Goal: Task Accomplishment & Management: Manage account settings

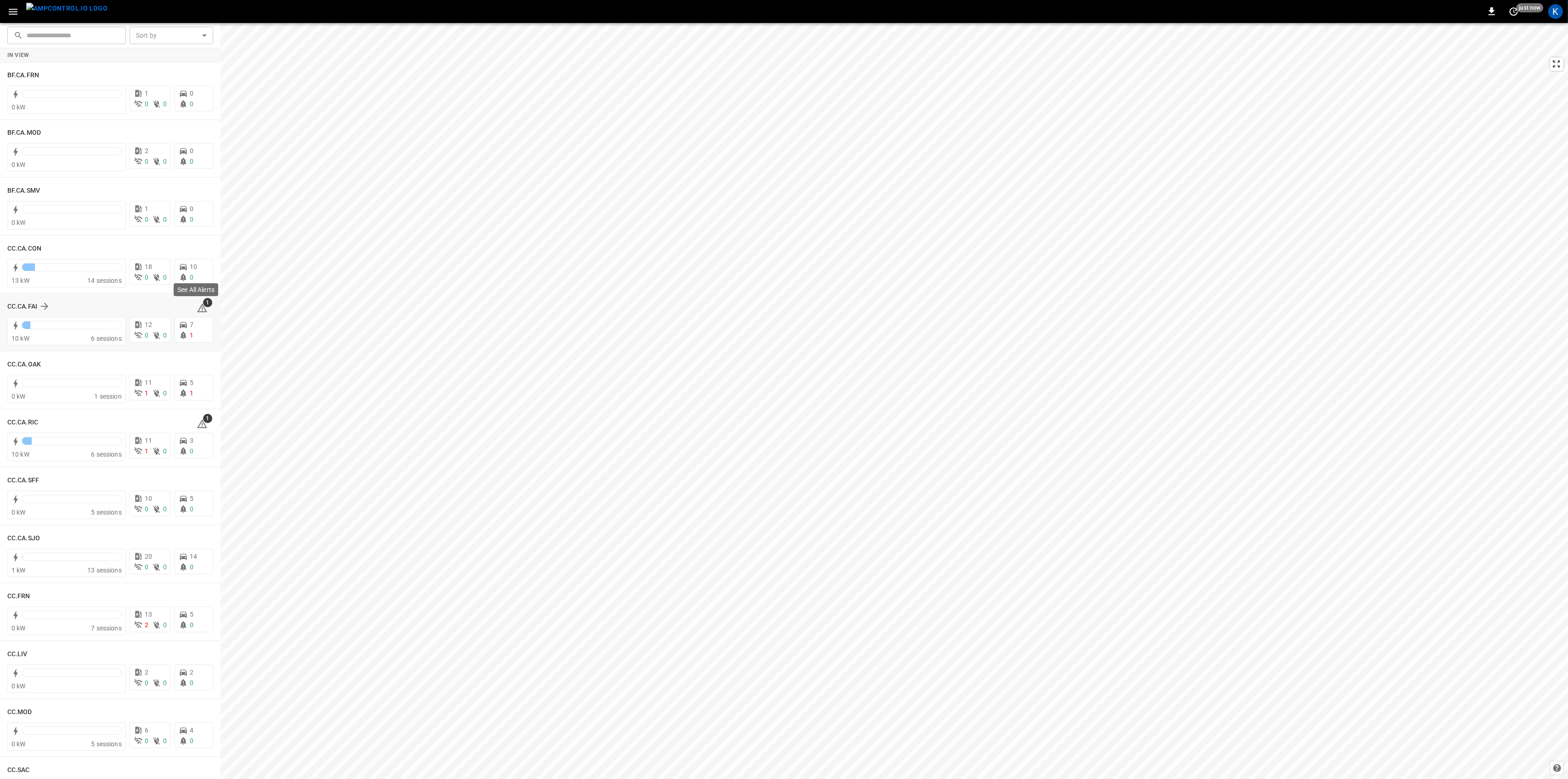
click at [200, 308] on icon at bounding box center [202, 308] width 11 height 11
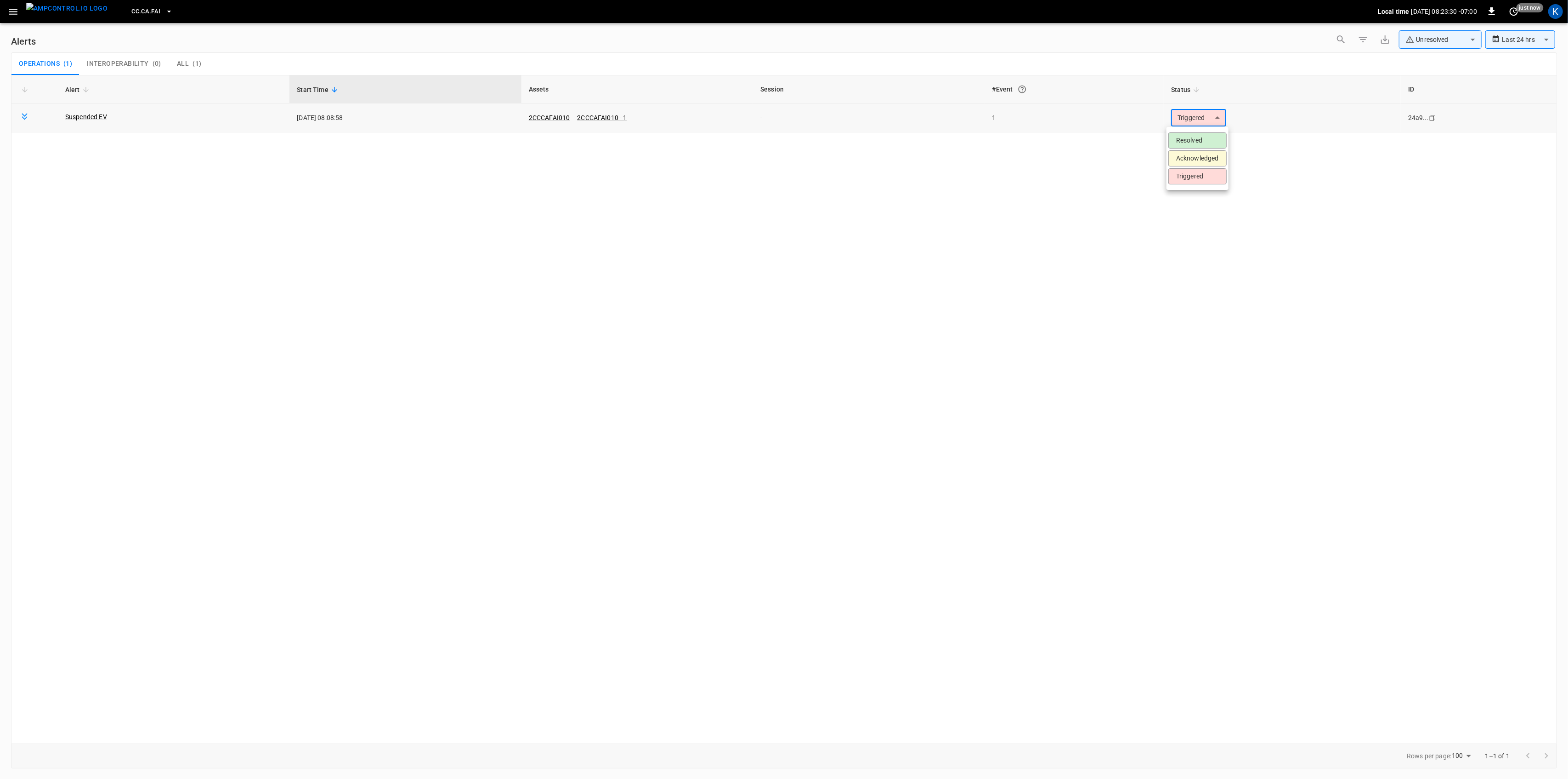
click at [1206, 121] on body "**********" at bounding box center [784, 387] width 1568 height 775
click at [1194, 139] on li "Resolved" at bounding box center [1197, 140] width 58 height 16
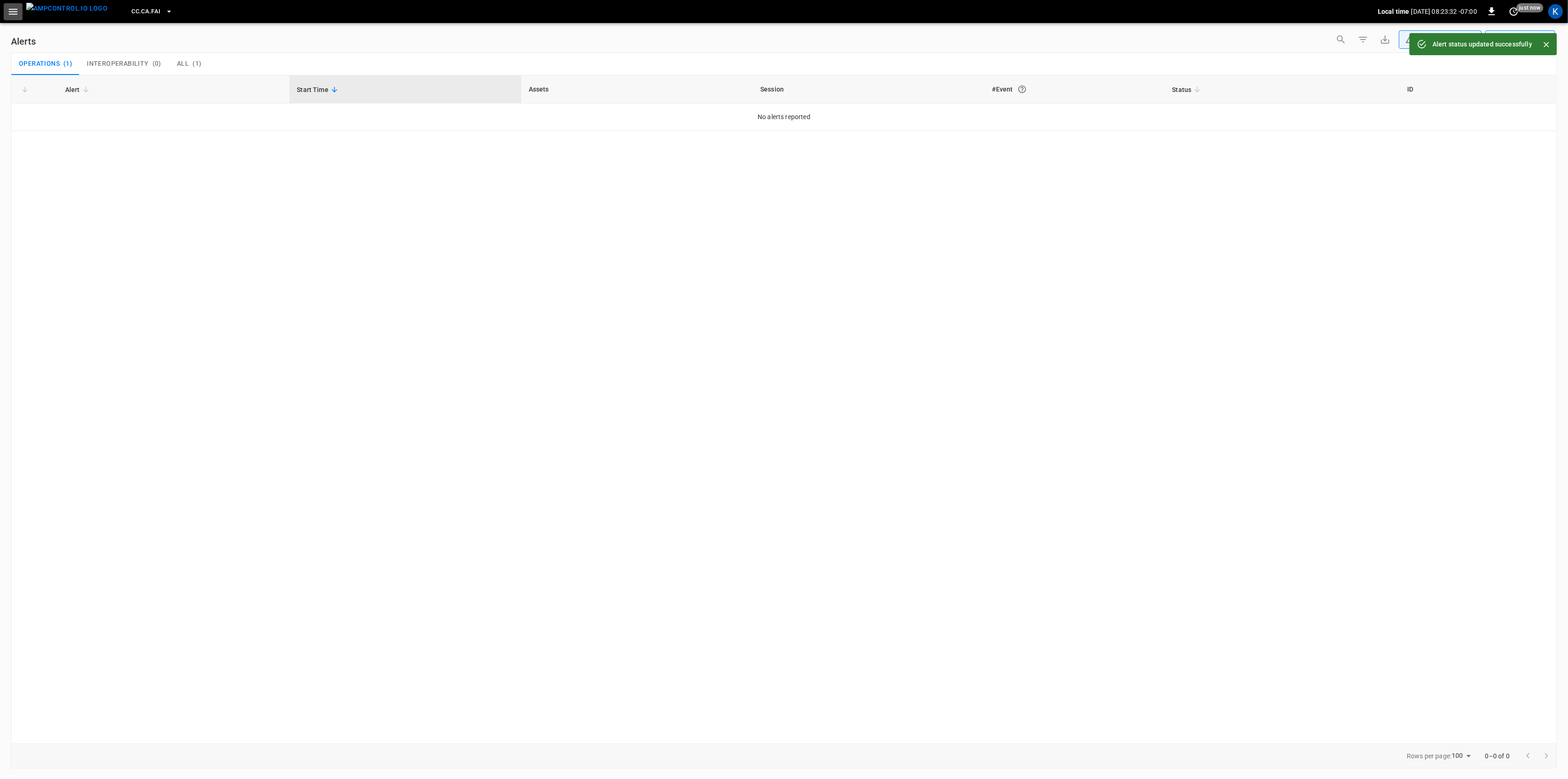
click at [12, 7] on icon "button" at bounding box center [13, 12] width 12 height 12
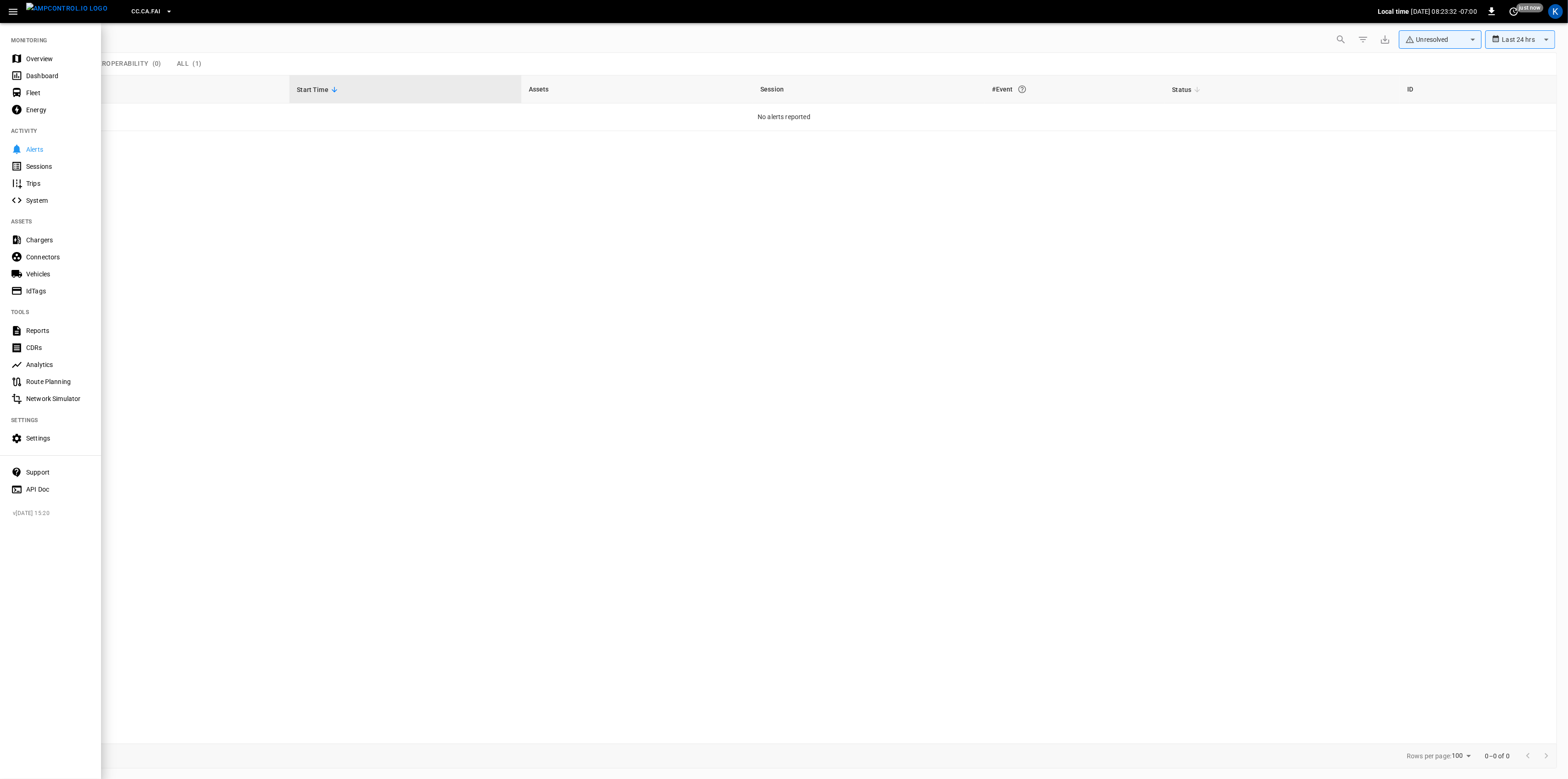
click at [41, 65] on div "Overview" at bounding box center [51, 58] width 101 height 17
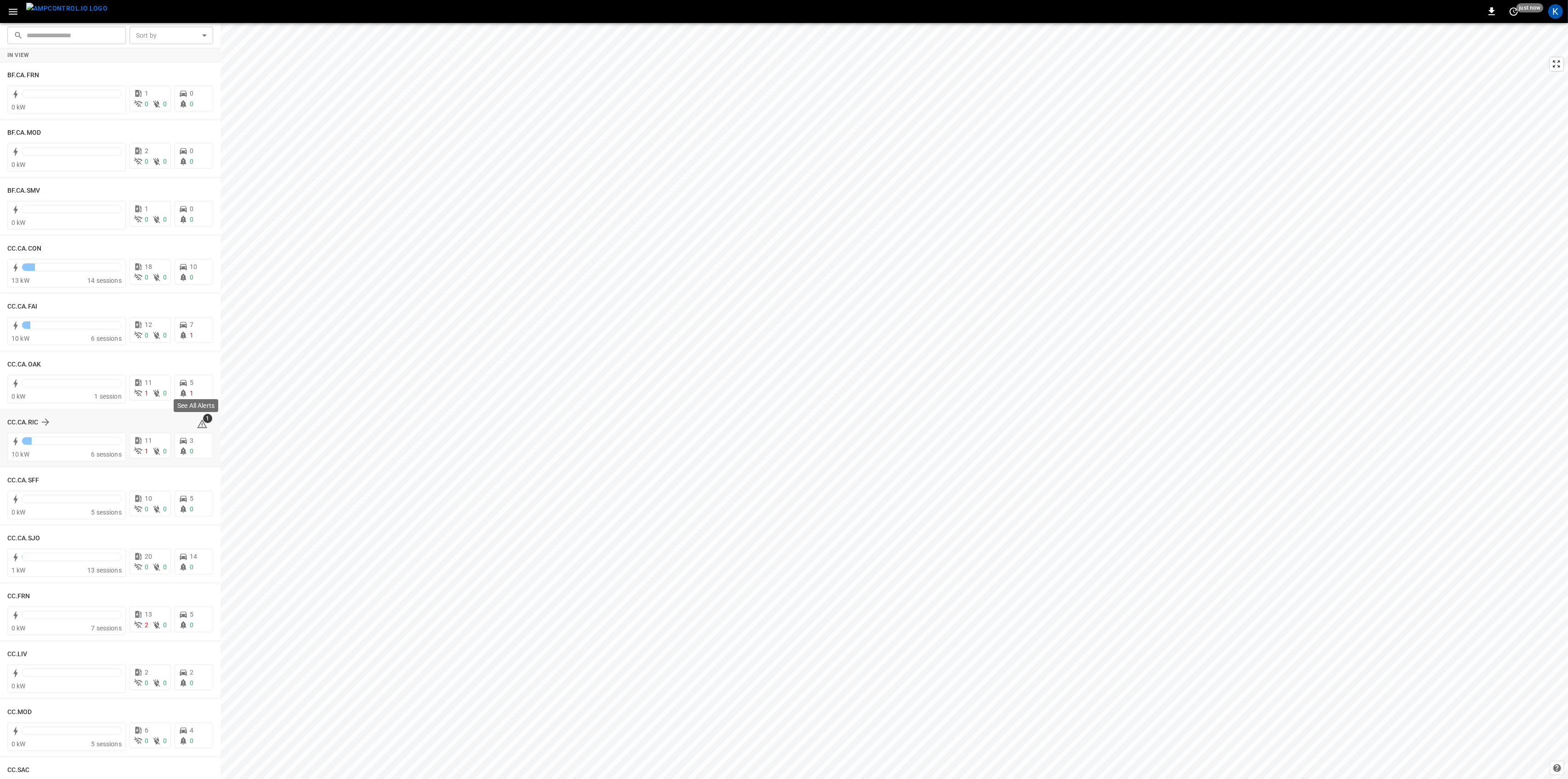
click at [197, 423] on icon at bounding box center [202, 424] width 11 height 11
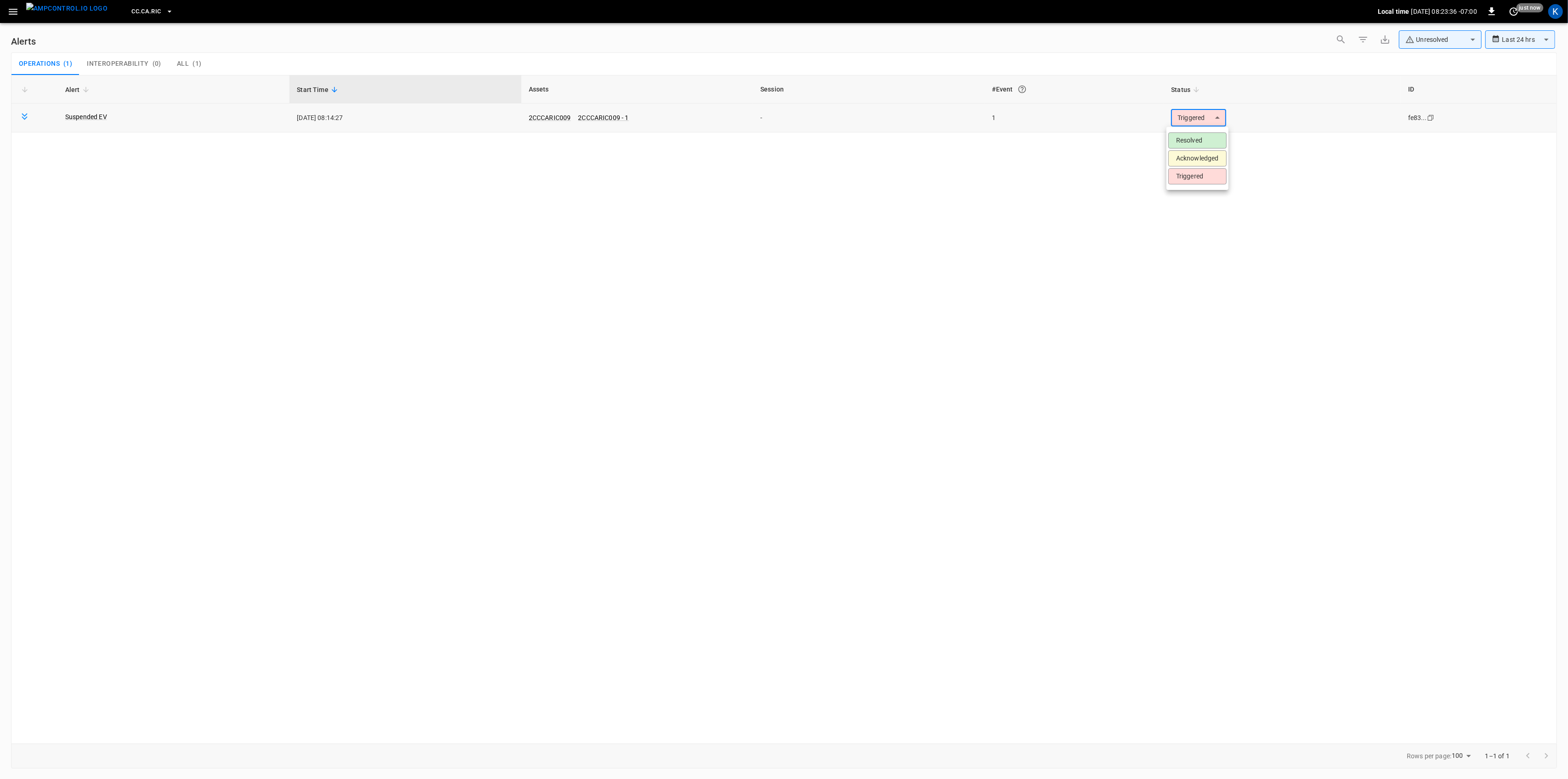
click at [1183, 122] on body "**********" at bounding box center [784, 387] width 1568 height 775
click at [1185, 144] on li "Resolved" at bounding box center [1197, 140] width 58 height 16
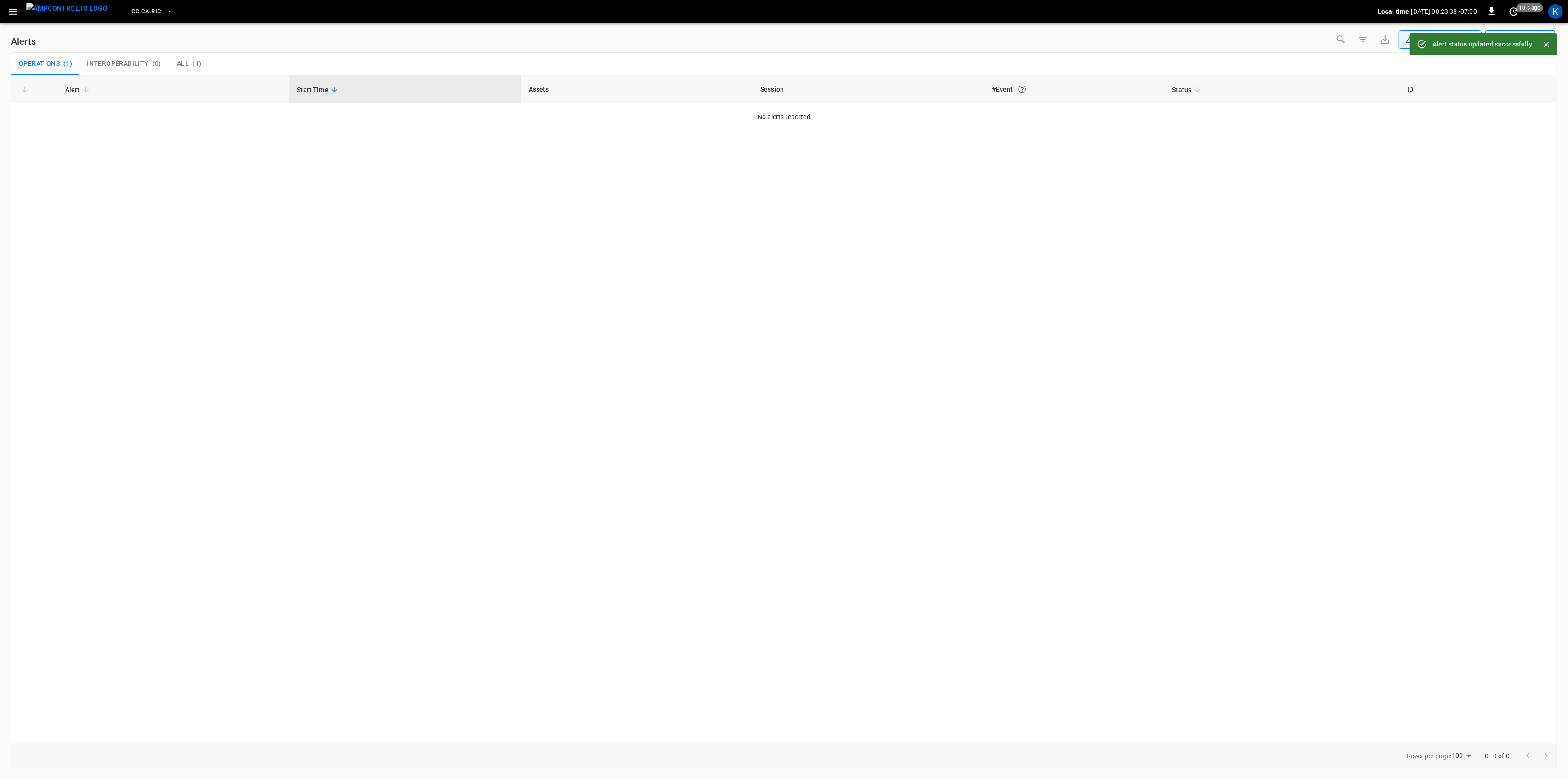
click at [15, 10] on icon "button" at bounding box center [13, 12] width 12 height 12
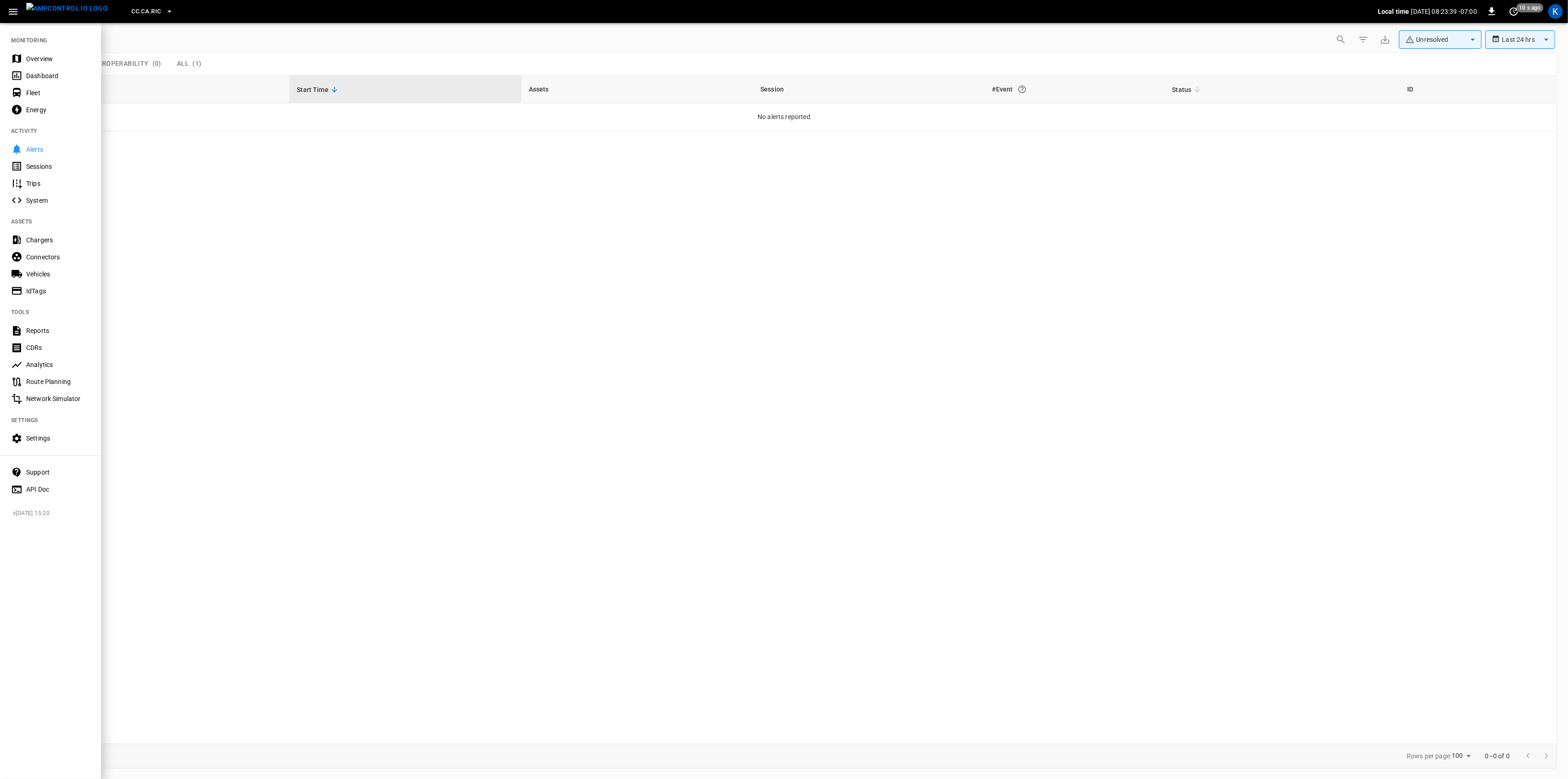
click at [37, 57] on div "Overview" at bounding box center [58, 58] width 64 height 9
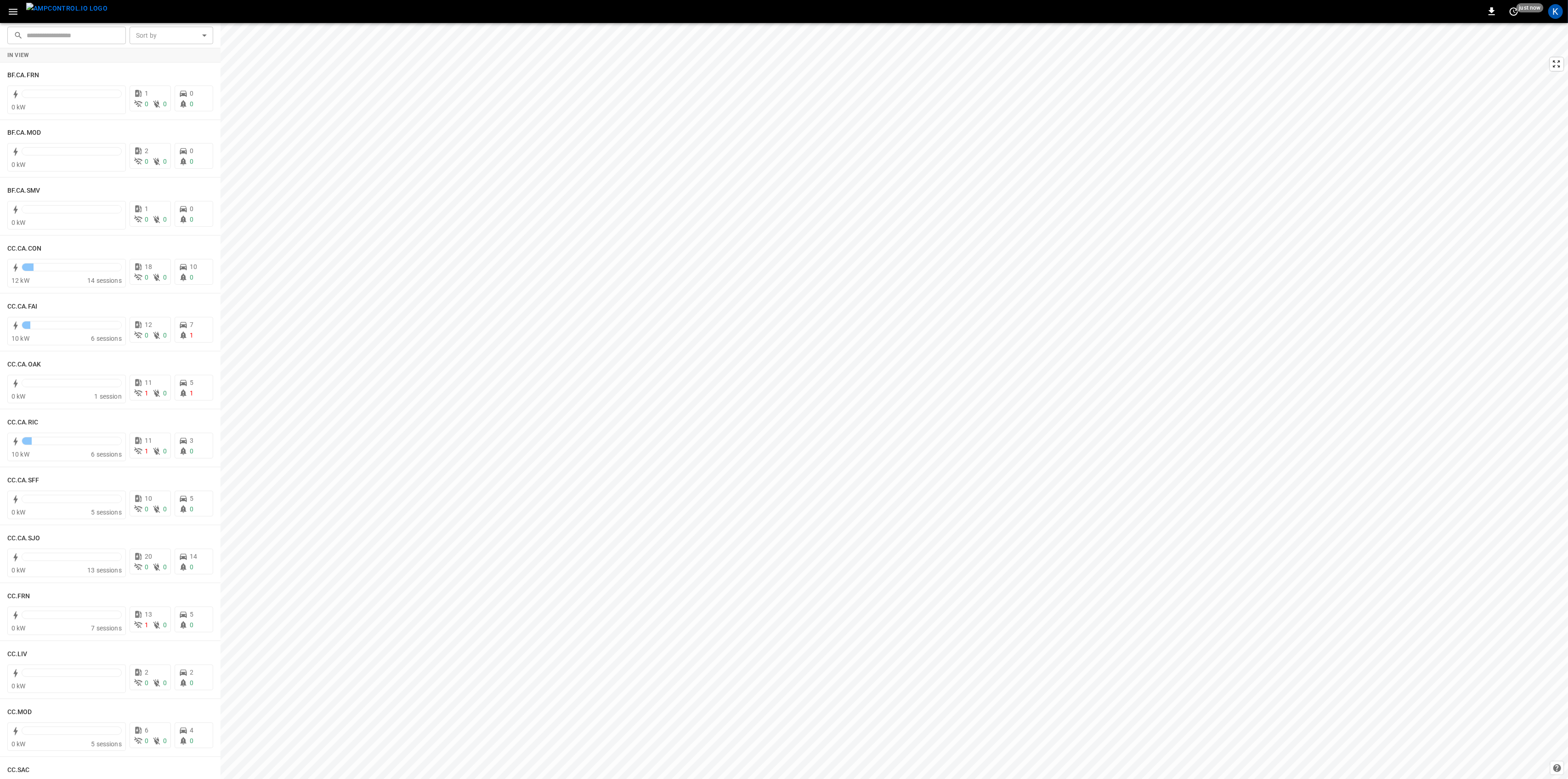
click at [16, 10] on icon "button" at bounding box center [13, 12] width 12 height 12
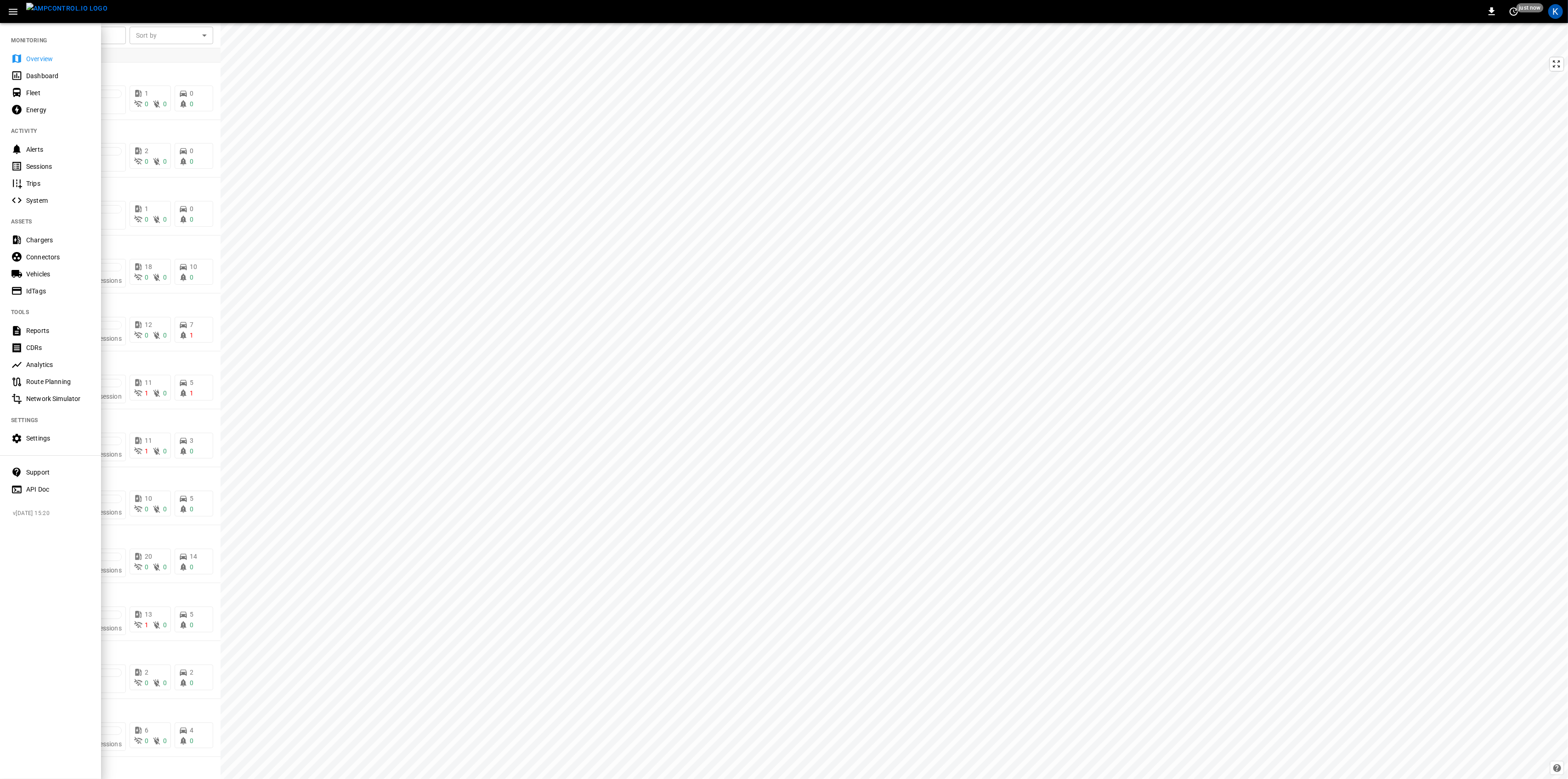
click at [46, 55] on div "Overview" at bounding box center [58, 58] width 64 height 9
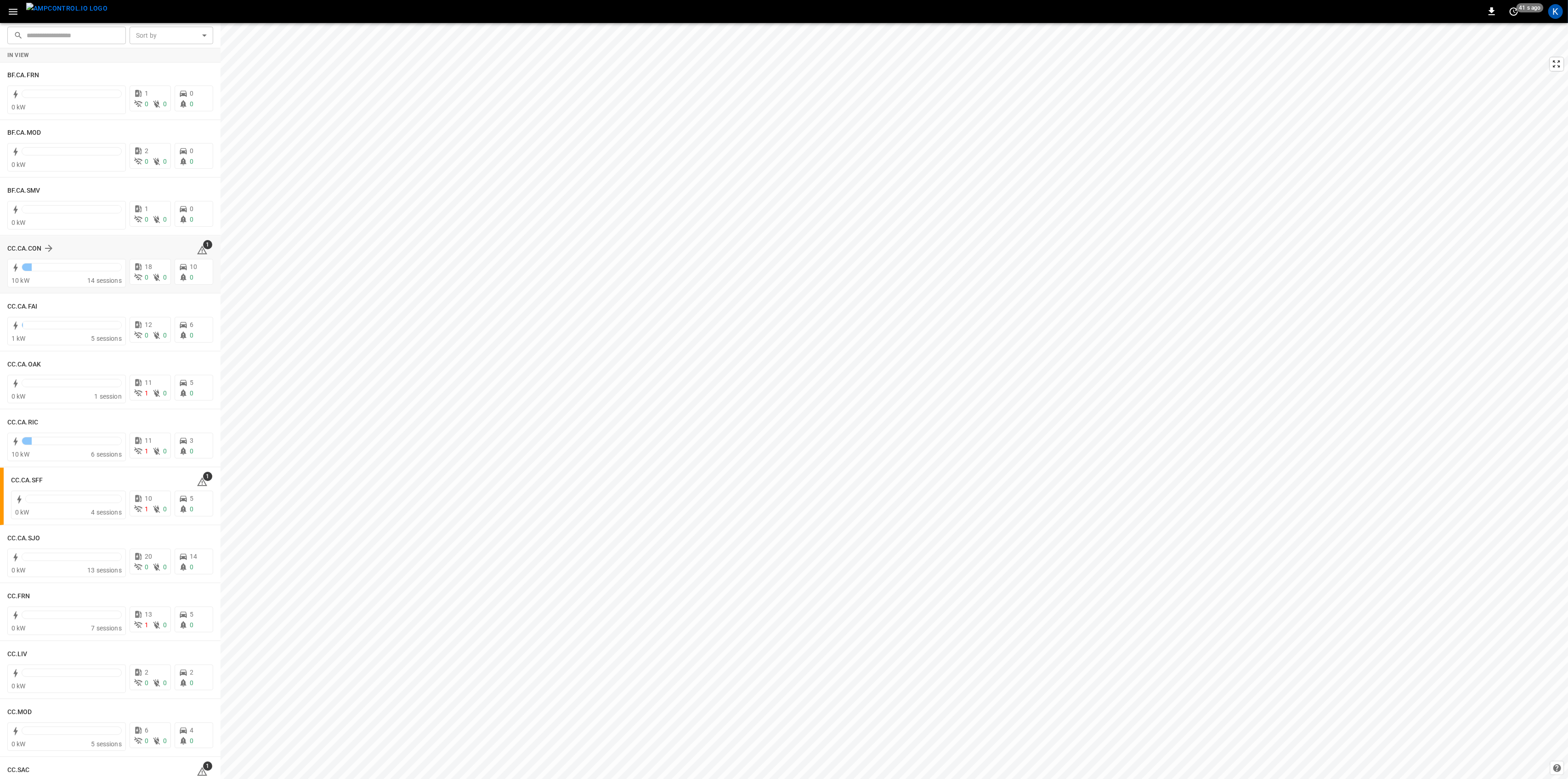
click at [198, 249] on icon at bounding box center [202, 250] width 10 height 9
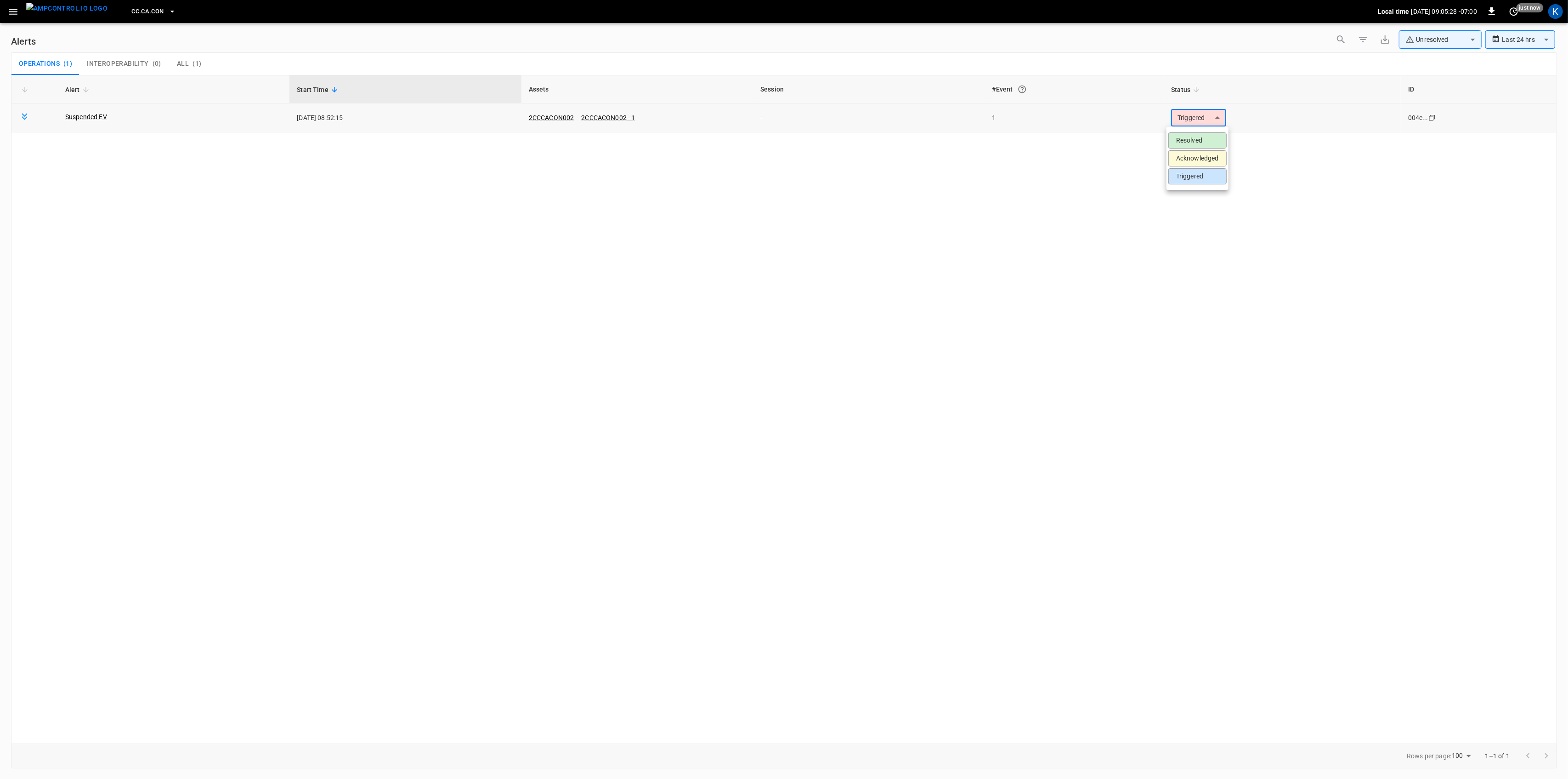
click at [1199, 114] on body "**********" at bounding box center [784, 387] width 1568 height 775
click at [1205, 133] on li "Resolved" at bounding box center [1197, 140] width 58 height 16
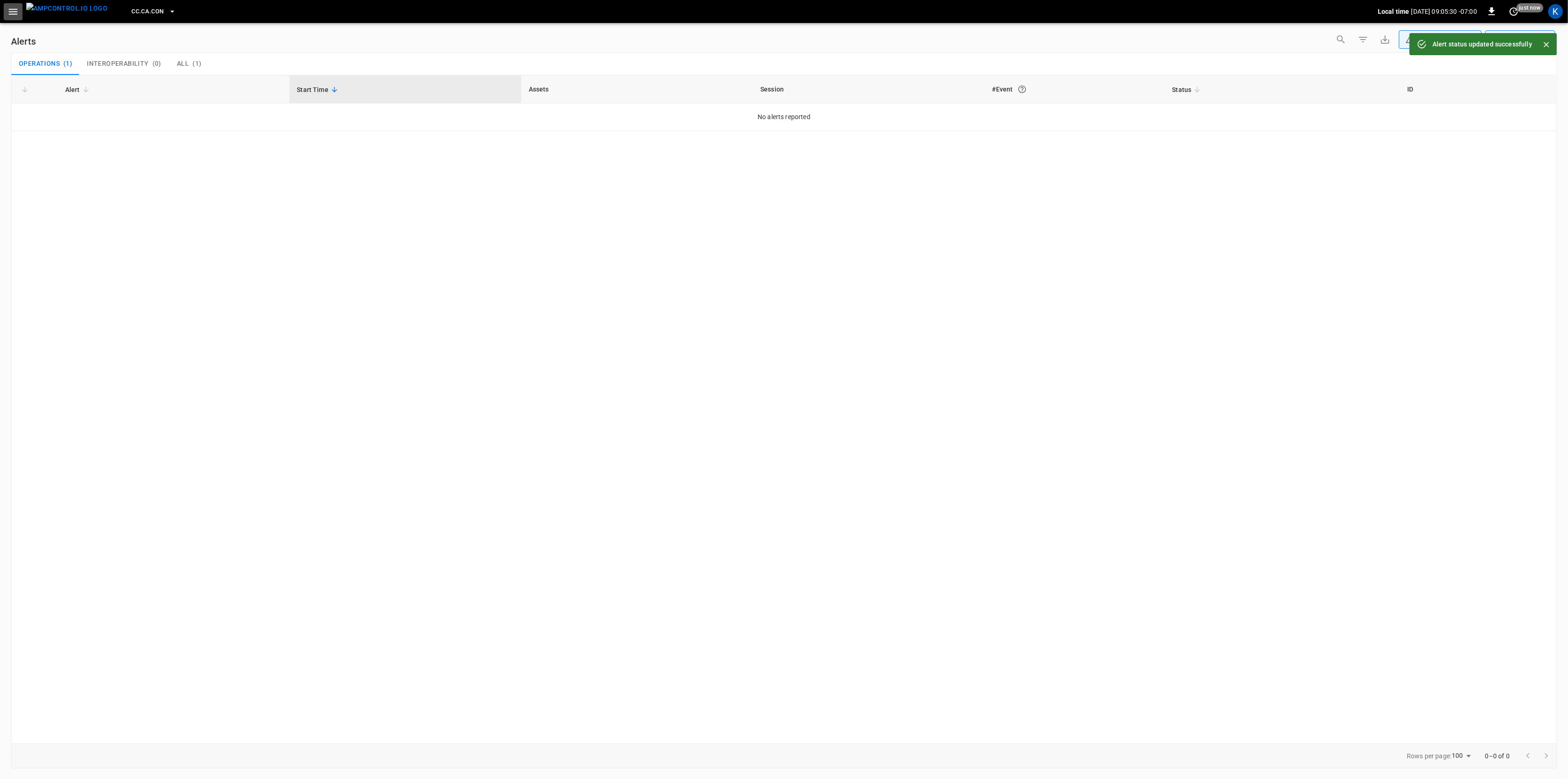
click at [7, 10] on icon "button" at bounding box center [13, 12] width 12 height 12
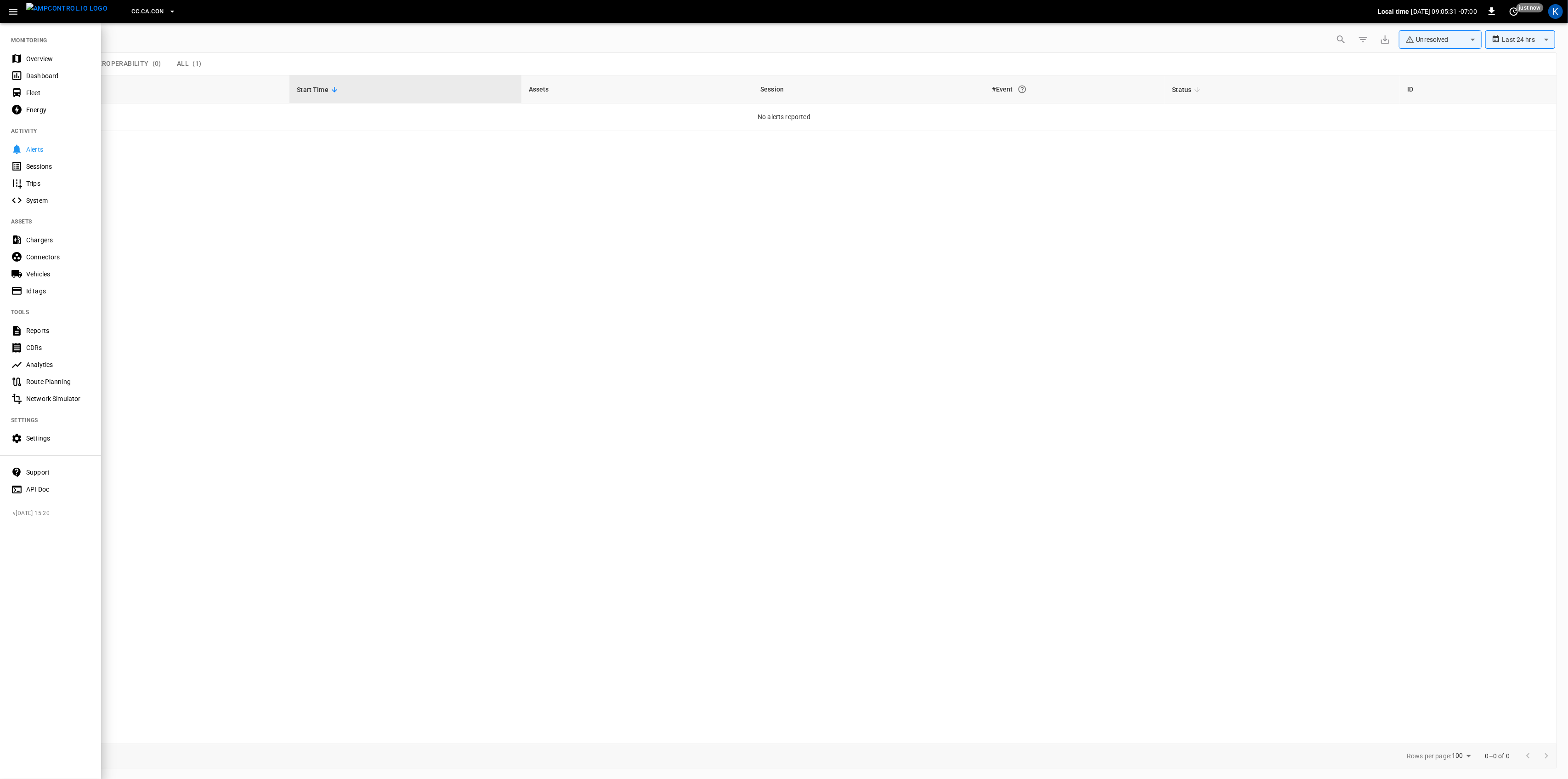
drag, startPoint x: 39, startPoint y: 55, endPoint x: 54, endPoint y: 21, distance: 37.2
click at [39, 55] on div "Overview" at bounding box center [58, 58] width 64 height 9
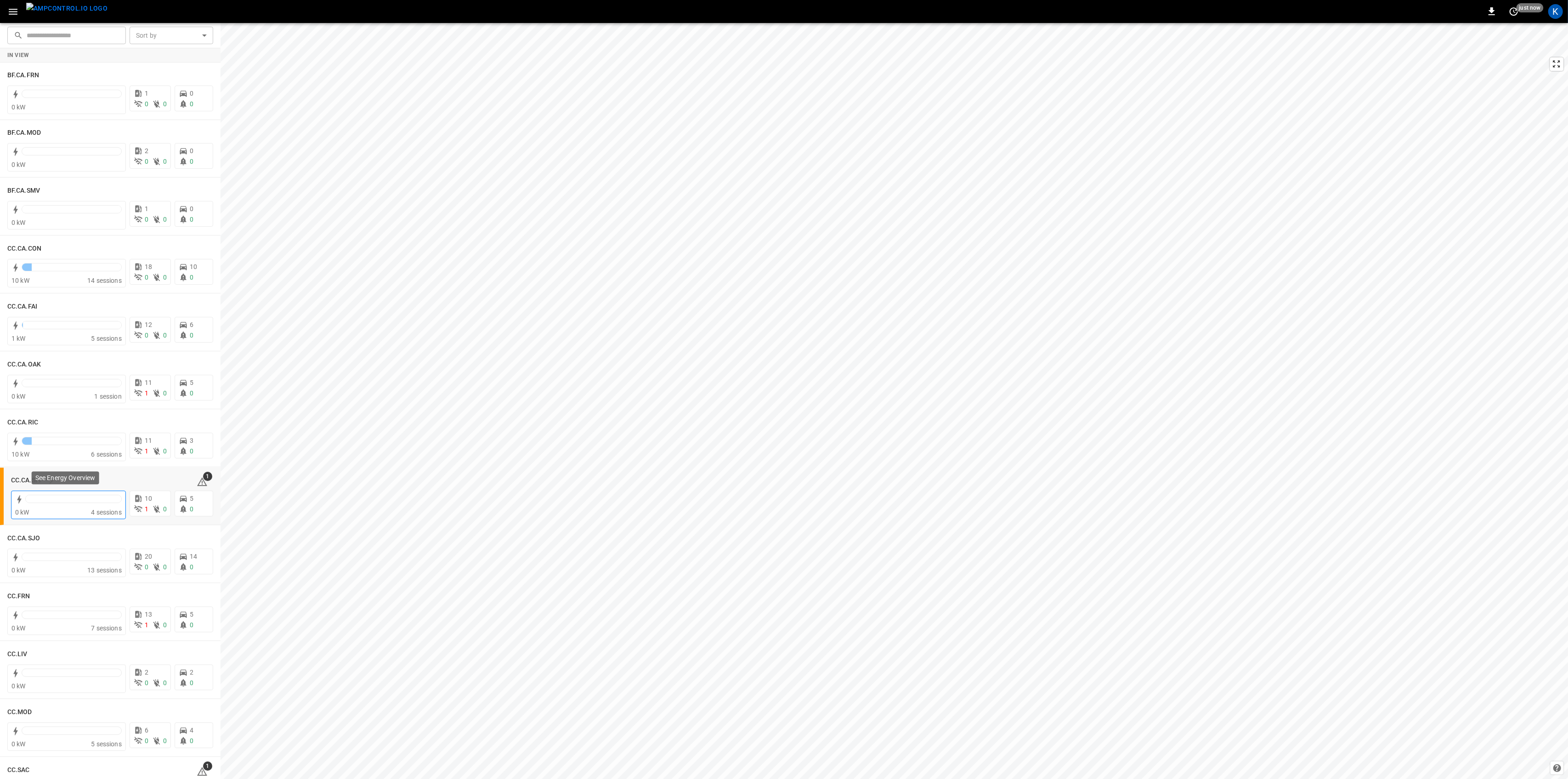
click at [74, 507] on div at bounding box center [74, 501] width 96 height 13
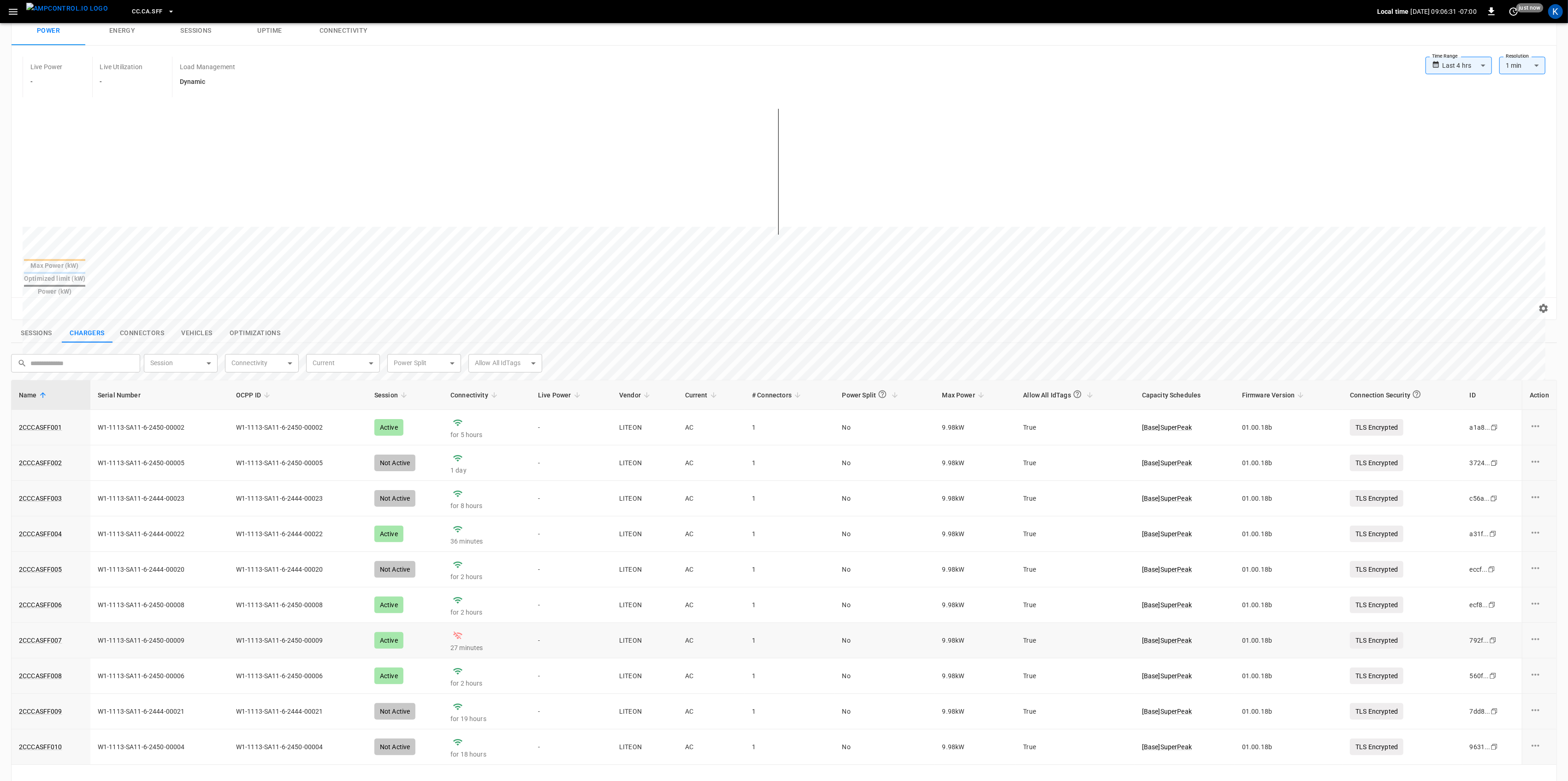
scroll to position [61, 0]
click at [46, 632] on link "2CCCASFF007" at bounding box center [40, 638] width 47 height 13
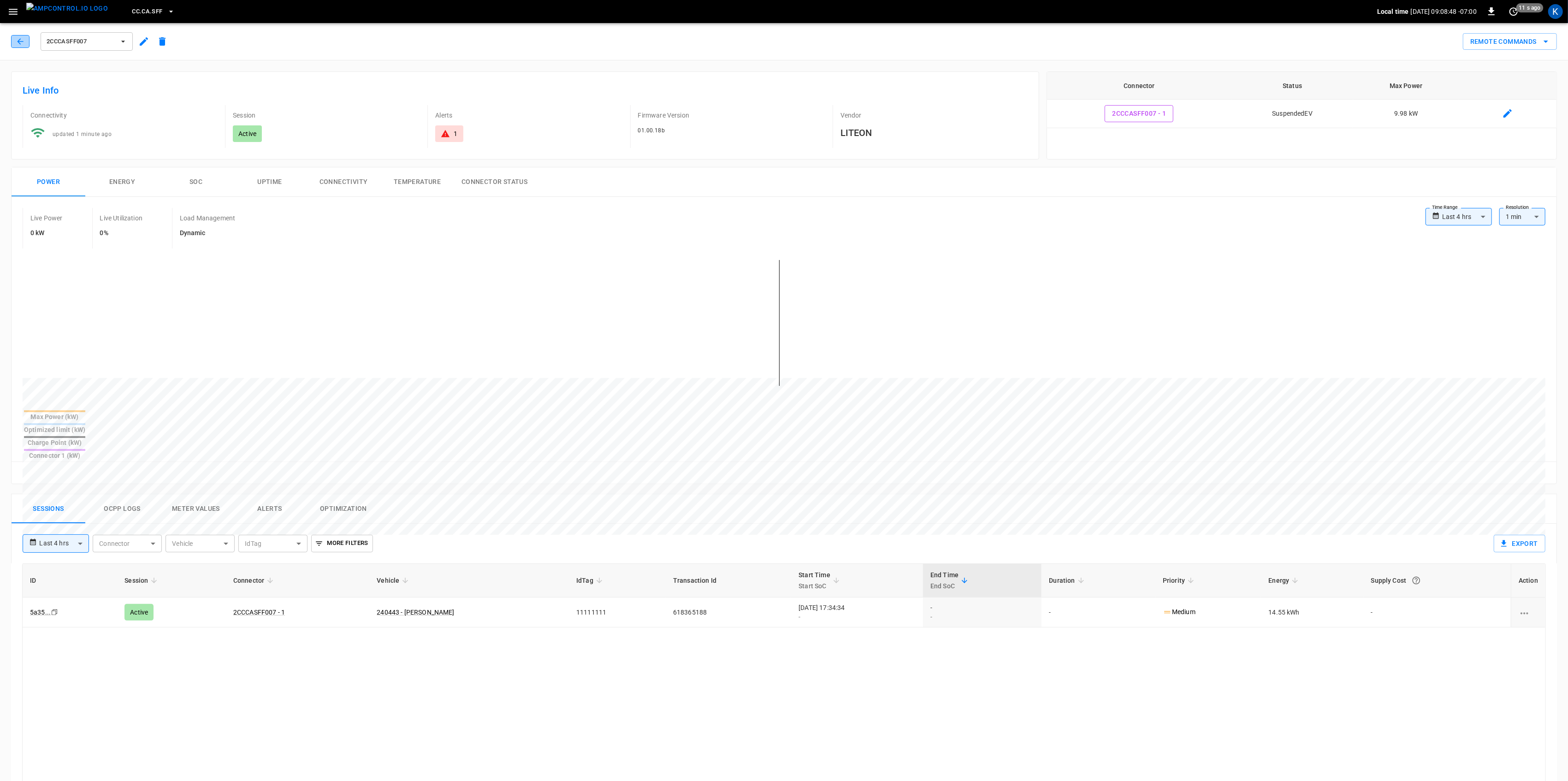
click at [25, 37] on button "button" at bounding box center [20, 41] width 18 height 13
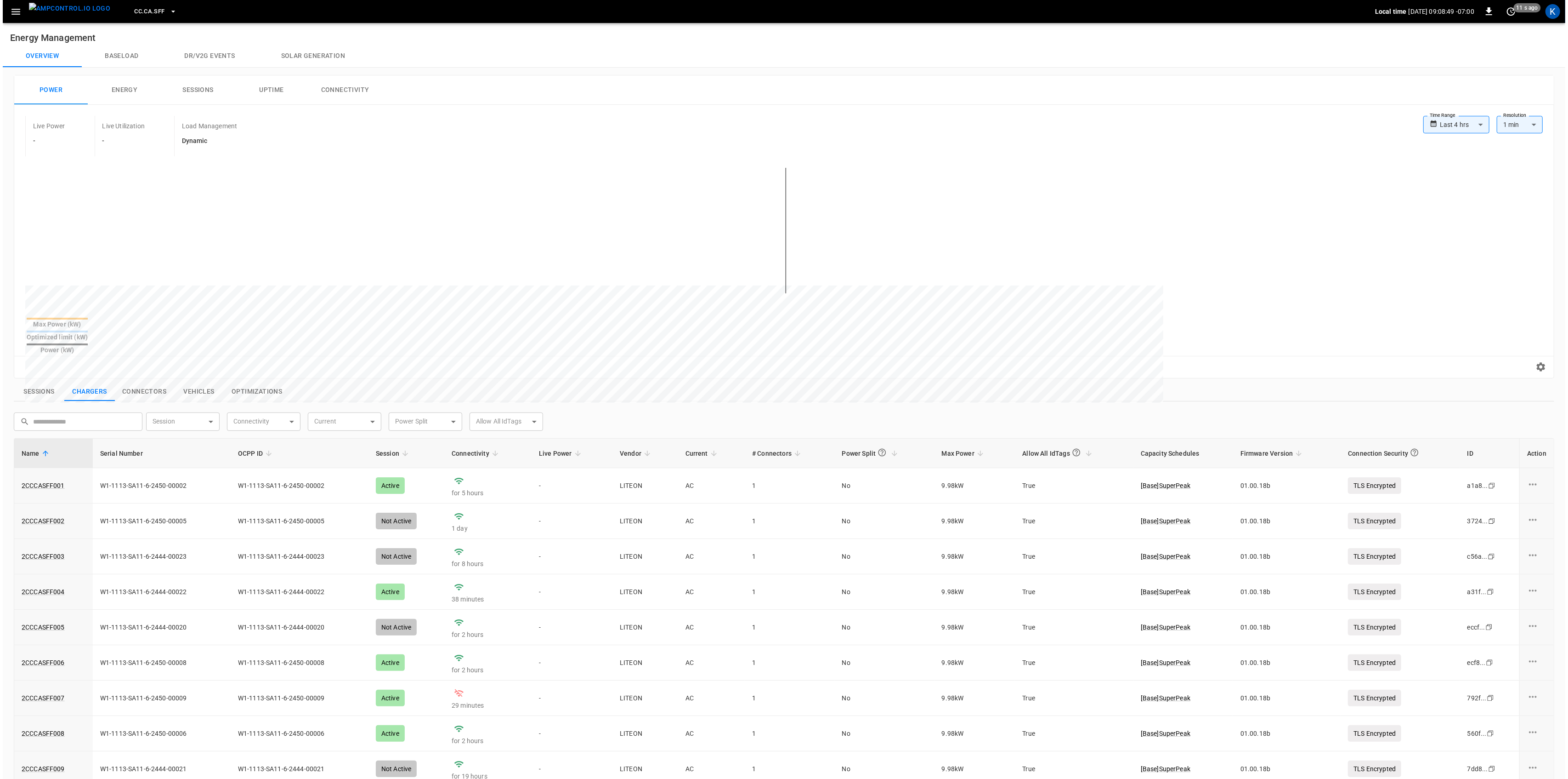
scroll to position [61, 0]
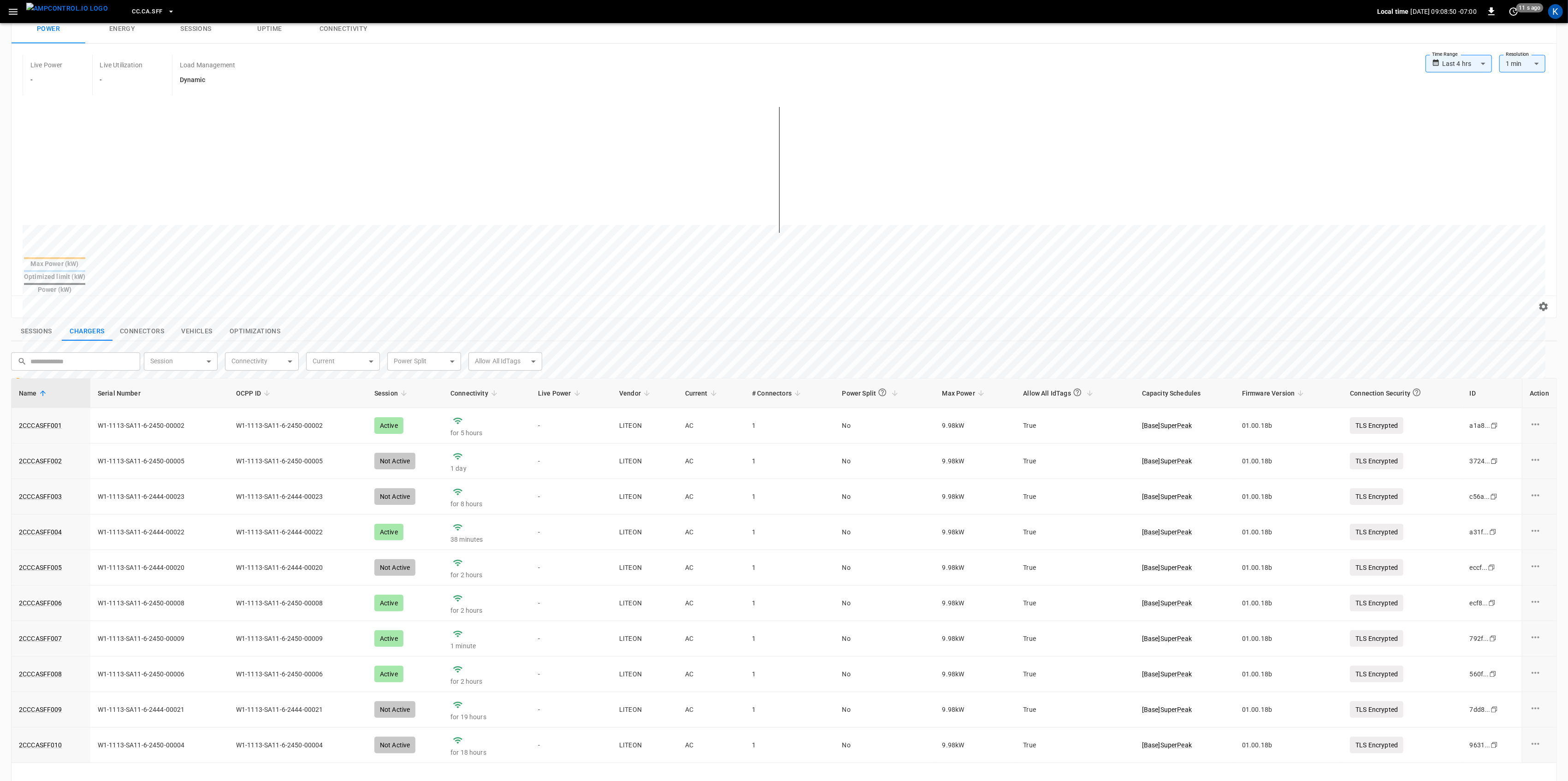
click at [12, 10] on icon "button" at bounding box center [13, 12] width 12 height 12
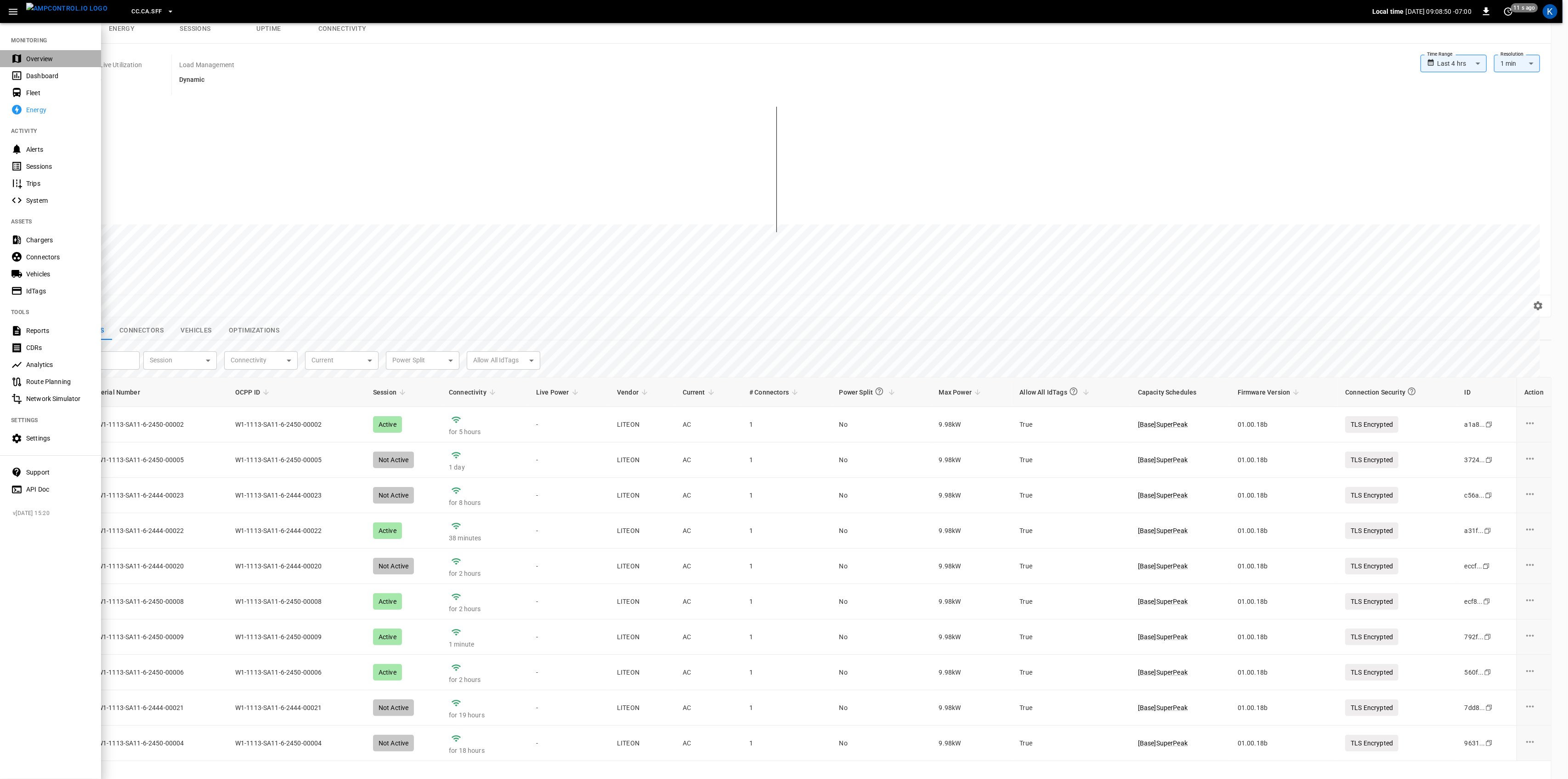
click at [26, 57] on div "Overview" at bounding box center [58, 58] width 64 height 9
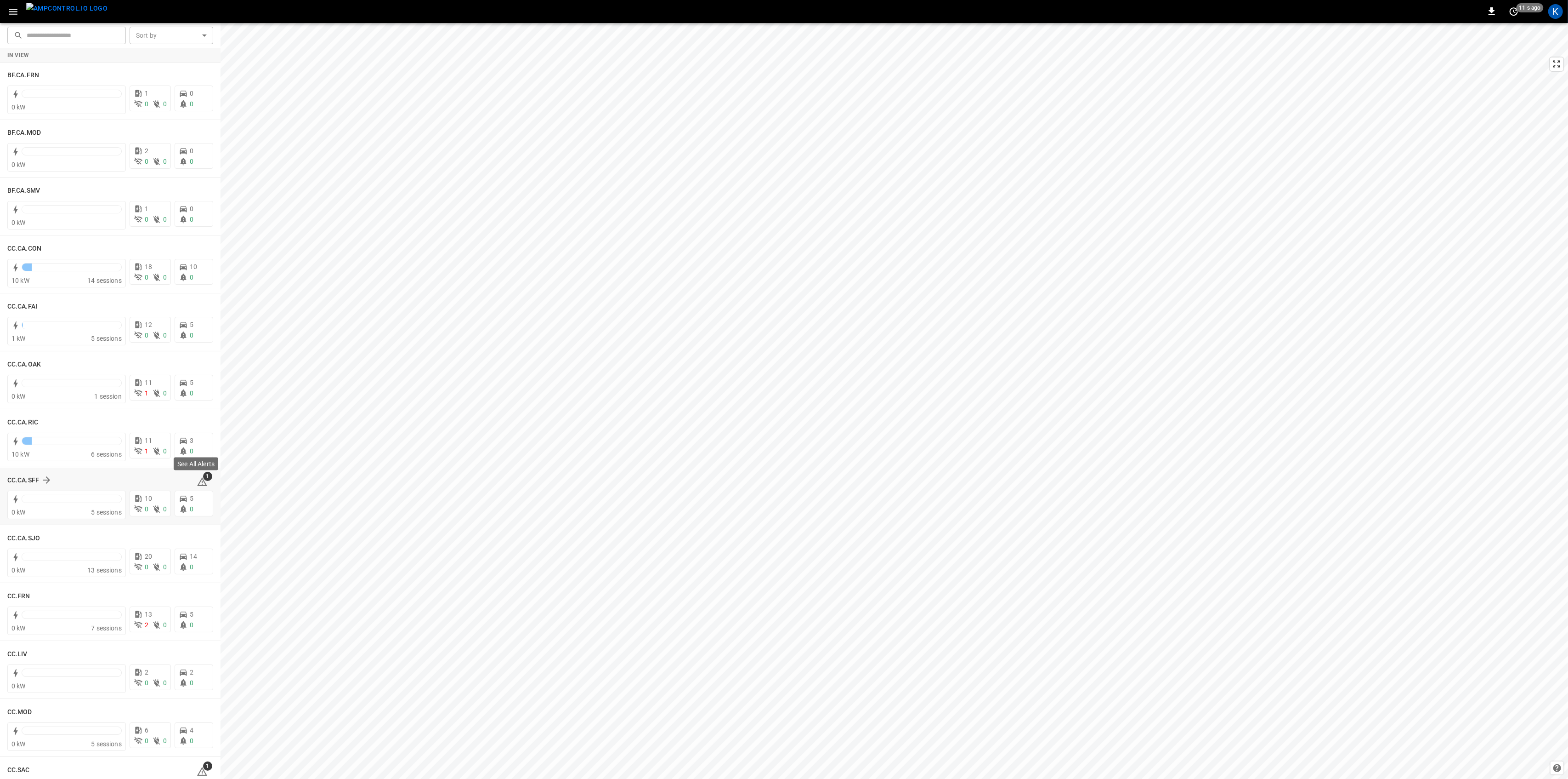
click at [203, 481] on span "1" at bounding box center [208, 476] width 9 height 9
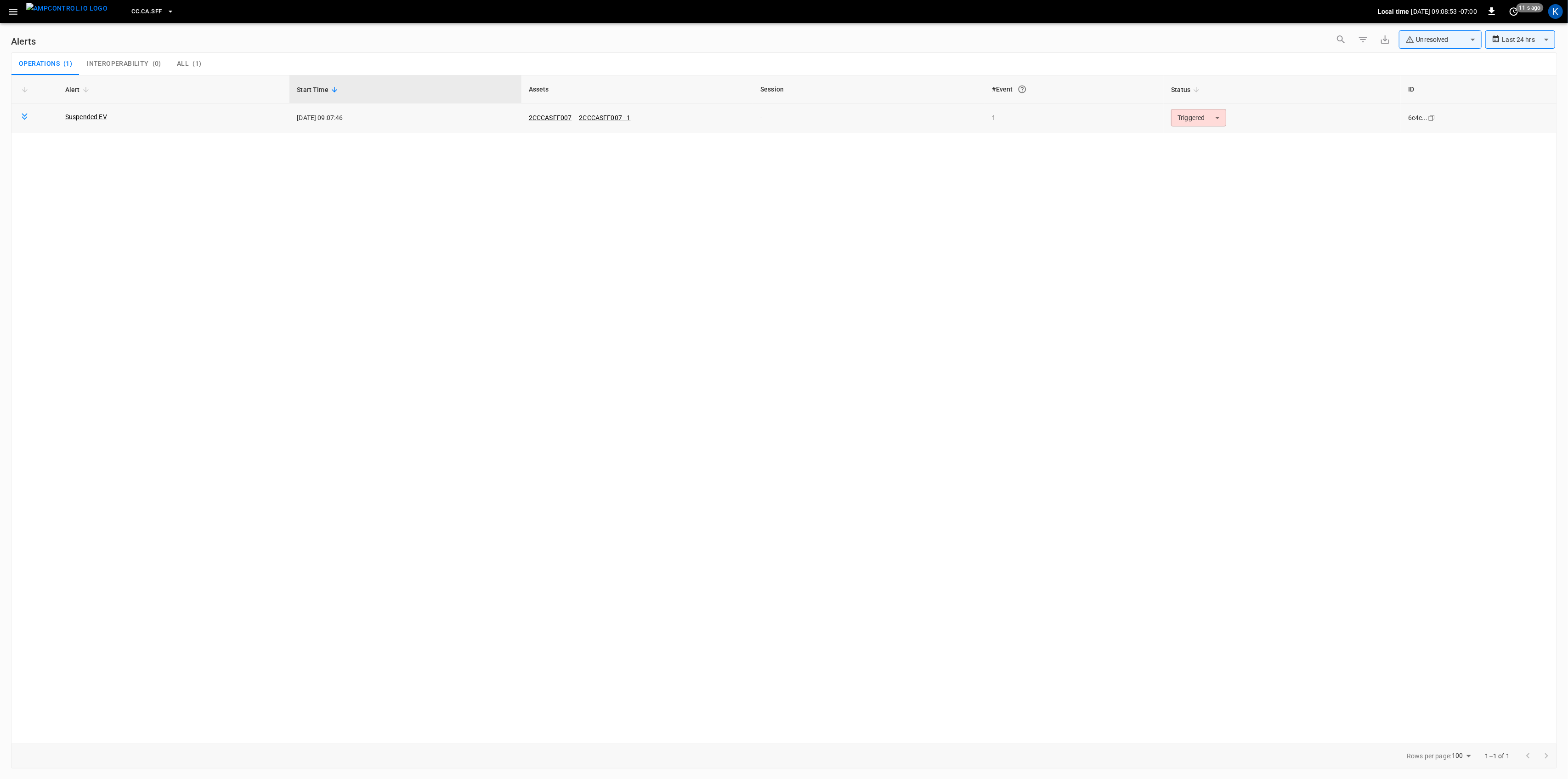
click at [1200, 124] on body "**********" at bounding box center [784, 387] width 1568 height 775
click at [1195, 137] on li "Resolved" at bounding box center [1197, 140] width 58 height 16
click at [13, 5] on button "button" at bounding box center [13, 12] width 19 height 17
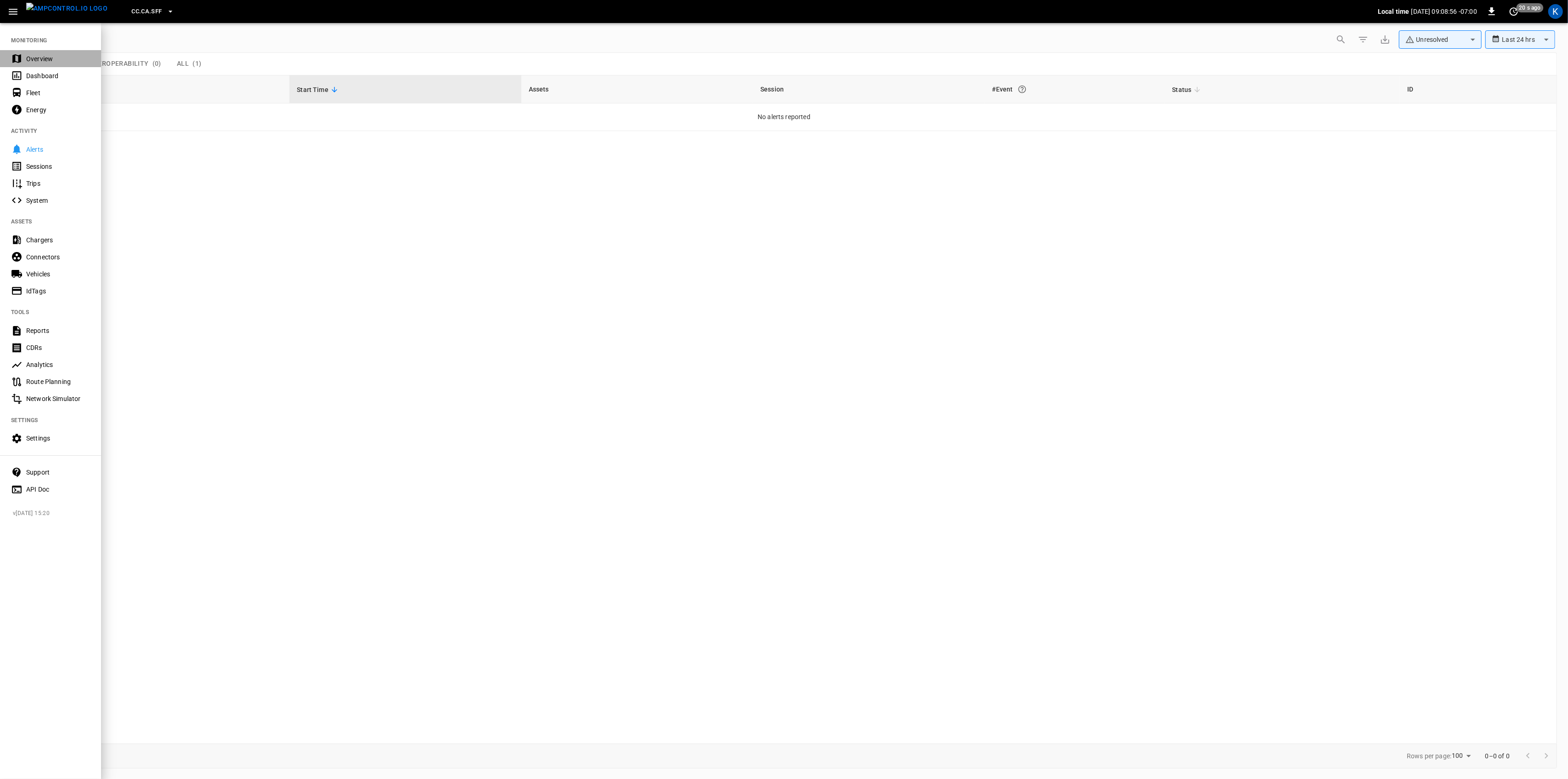
drag, startPoint x: 30, startPoint y: 56, endPoint x: 37, endPoint y: 99, distance: 43.6
click at [30, 56] on div "Overview" at bounding box center [58, 58] width 64 height 9
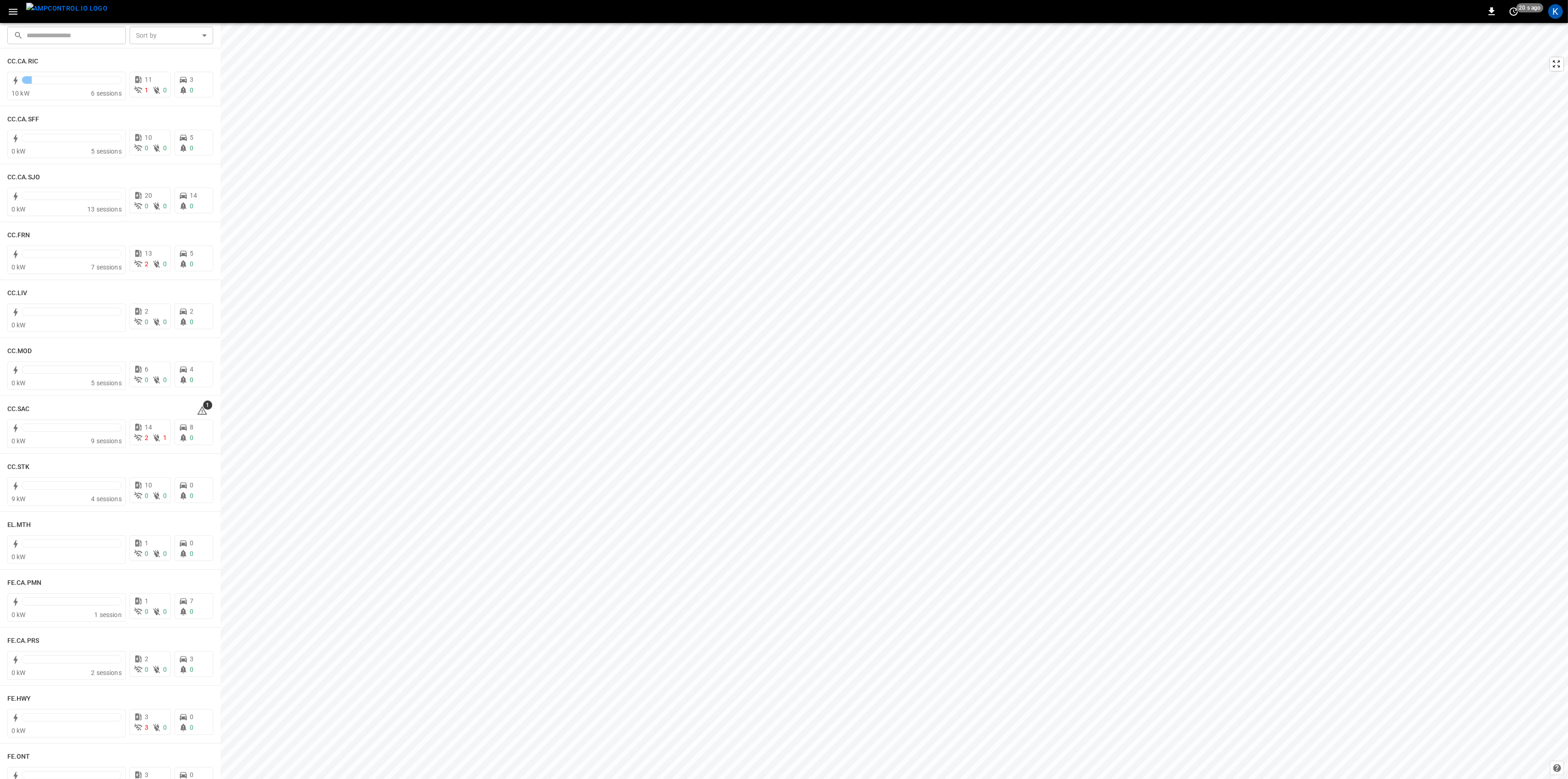
scroll to position [368, 0]
click at [199, 404] on icon at bounding box center [202, 403] width 10 height 9
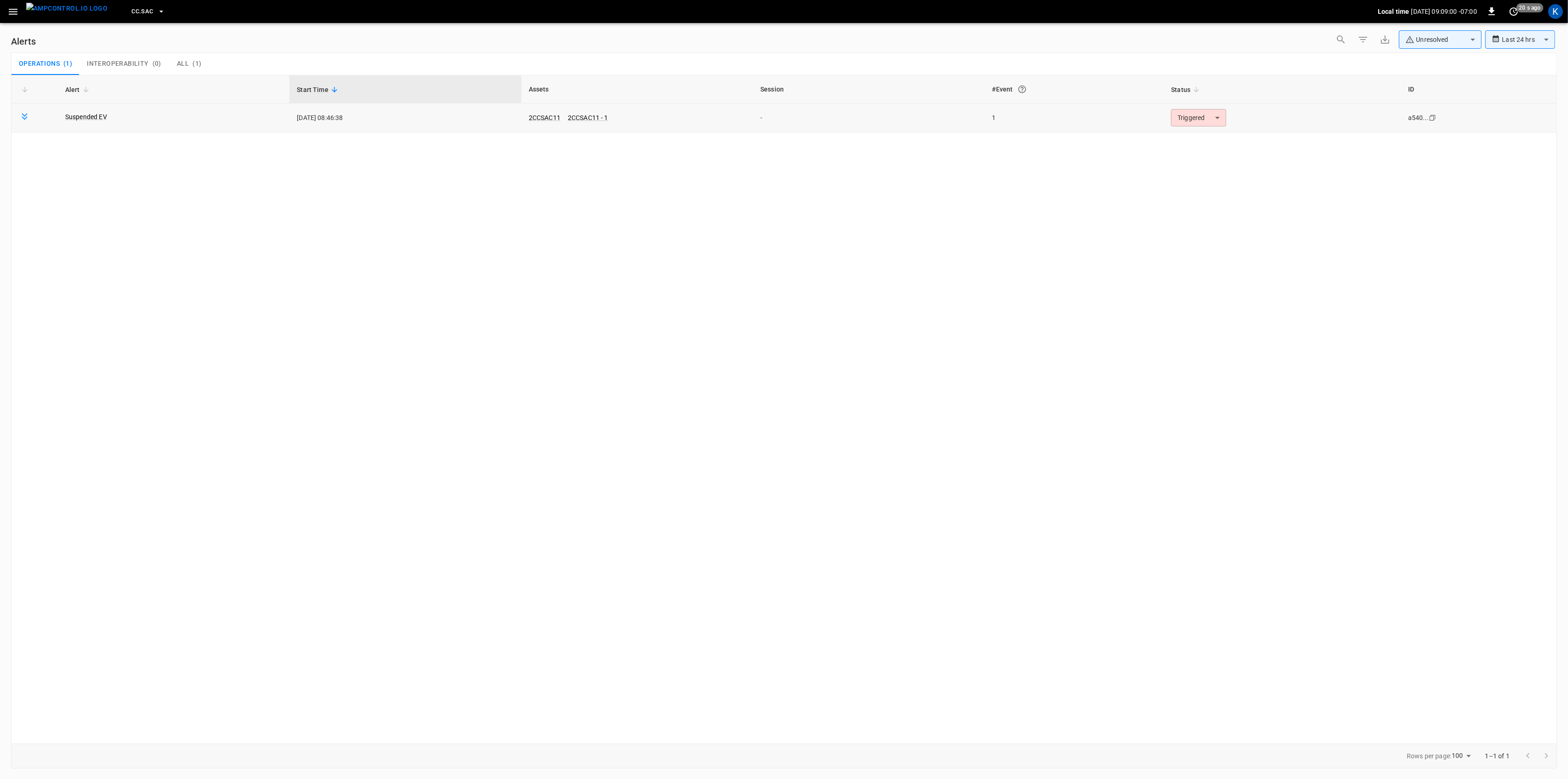
click at [1194, 121] on body "**********" at bounding box center [784, 387] width 1568 height 775
drag, startPoint x: 1192, startPoint y: 138, endPoint x: 1183, endPoint y: 137, distance: 9.1
click at [1192, 137] on li "Resolved" at bounding box center [1197, 140] width 58 height 16
click at [9, 13] on icon "button" at bounding box center [13, 12] width 12 height 12
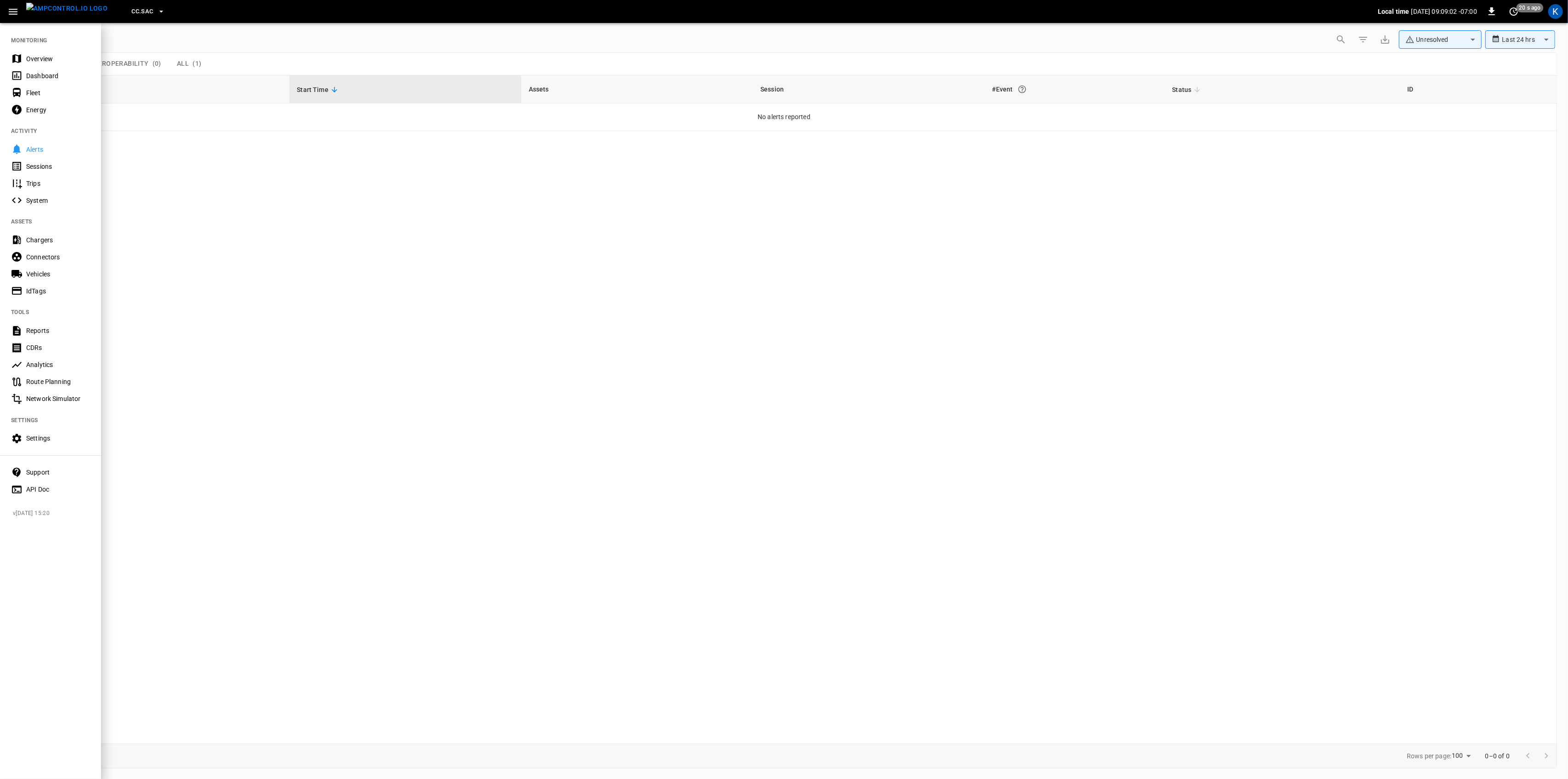
click at [30, 56] on div "Overview" at bounding box center [58, 58] width 64 height 9
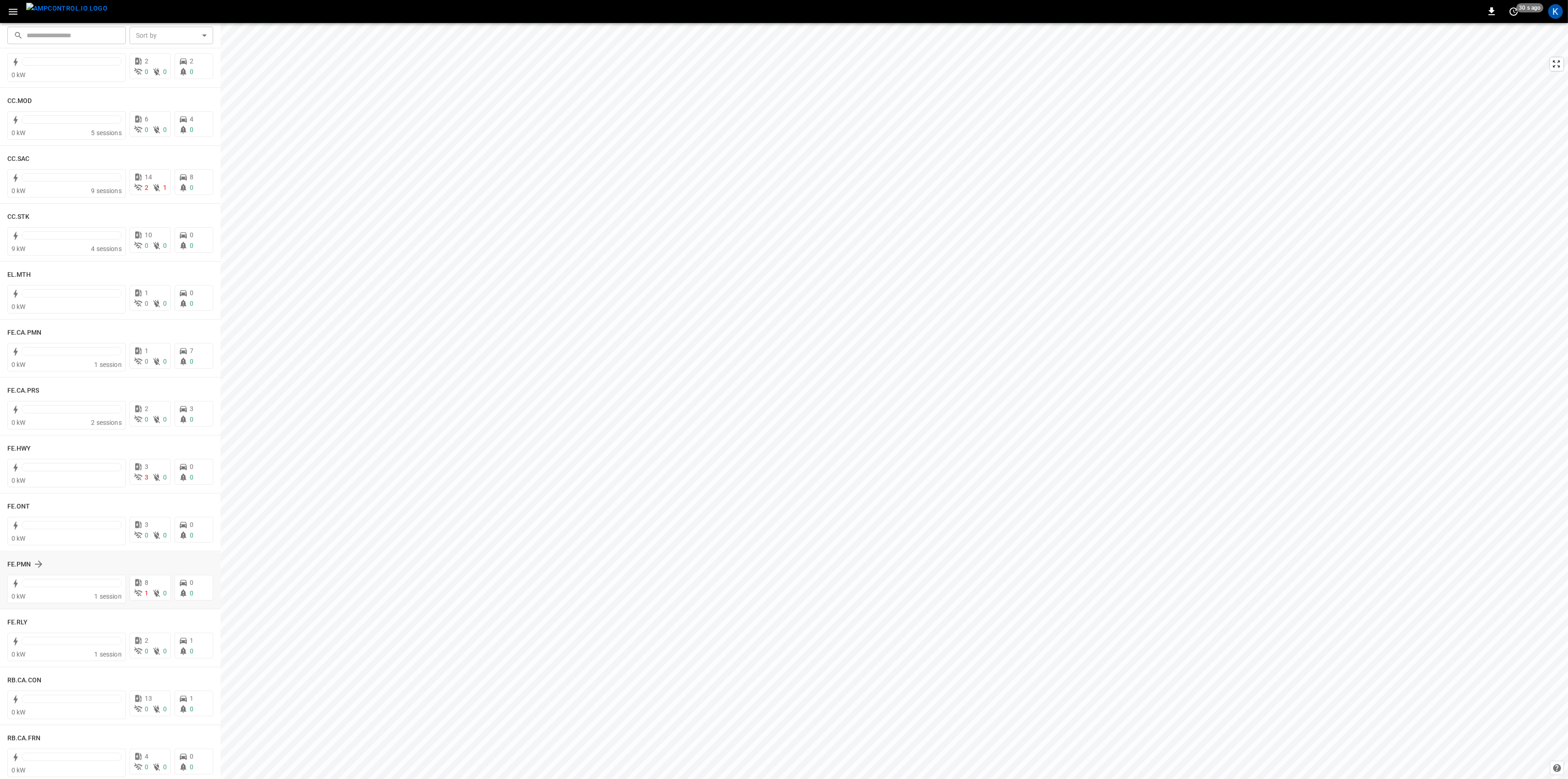
scroll to position [613, 0]
click at [61, 590] on div "0 kW" at bounding box center [53, 594] width 83 height 9
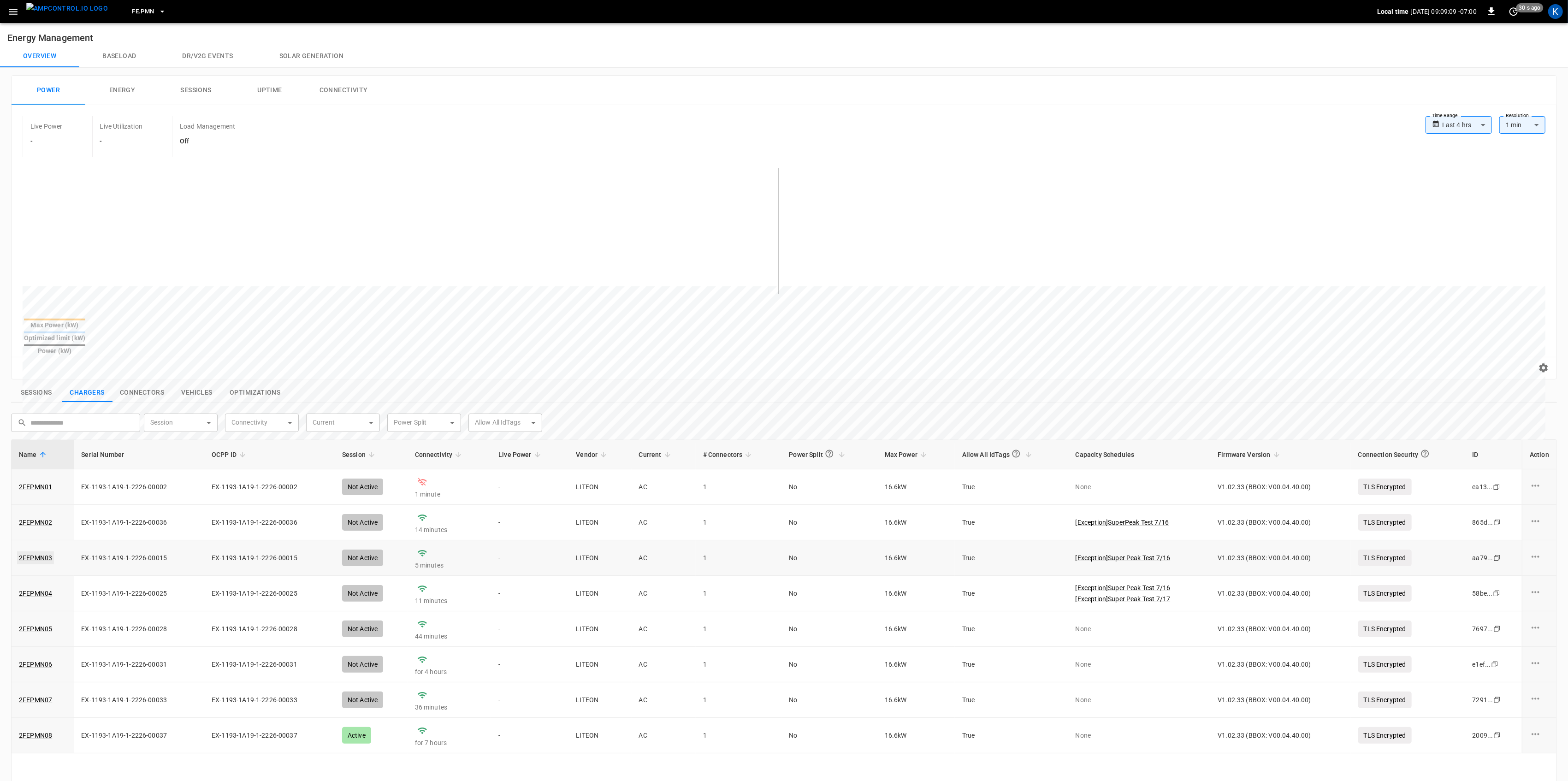
click at [33, 551] on link "2FEPMN03" at bounding box center [35, 558] width 37 height 13
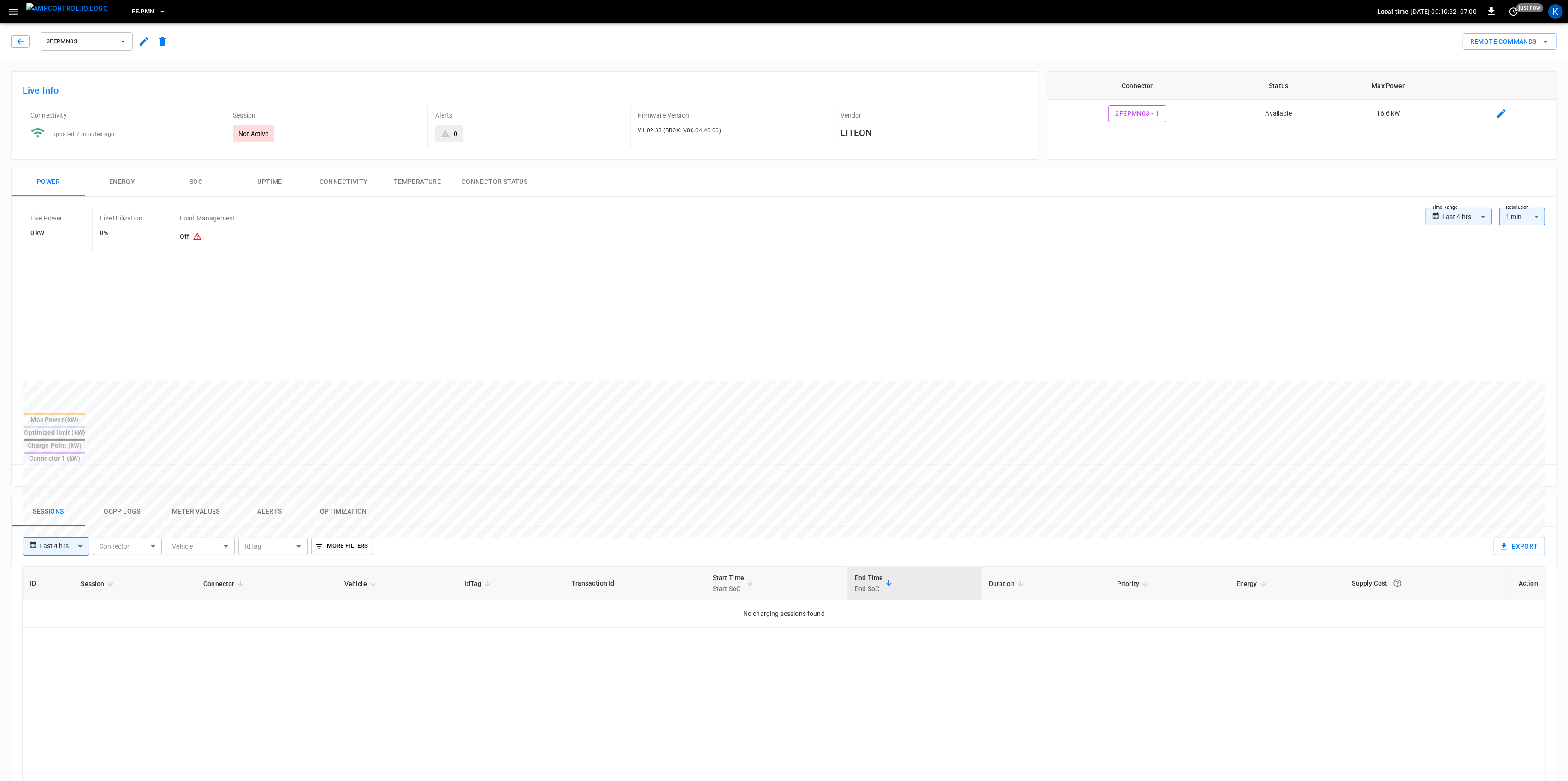
click at [16, 12] on icon "button" at bounding box center [13, 12] width 9 height 6
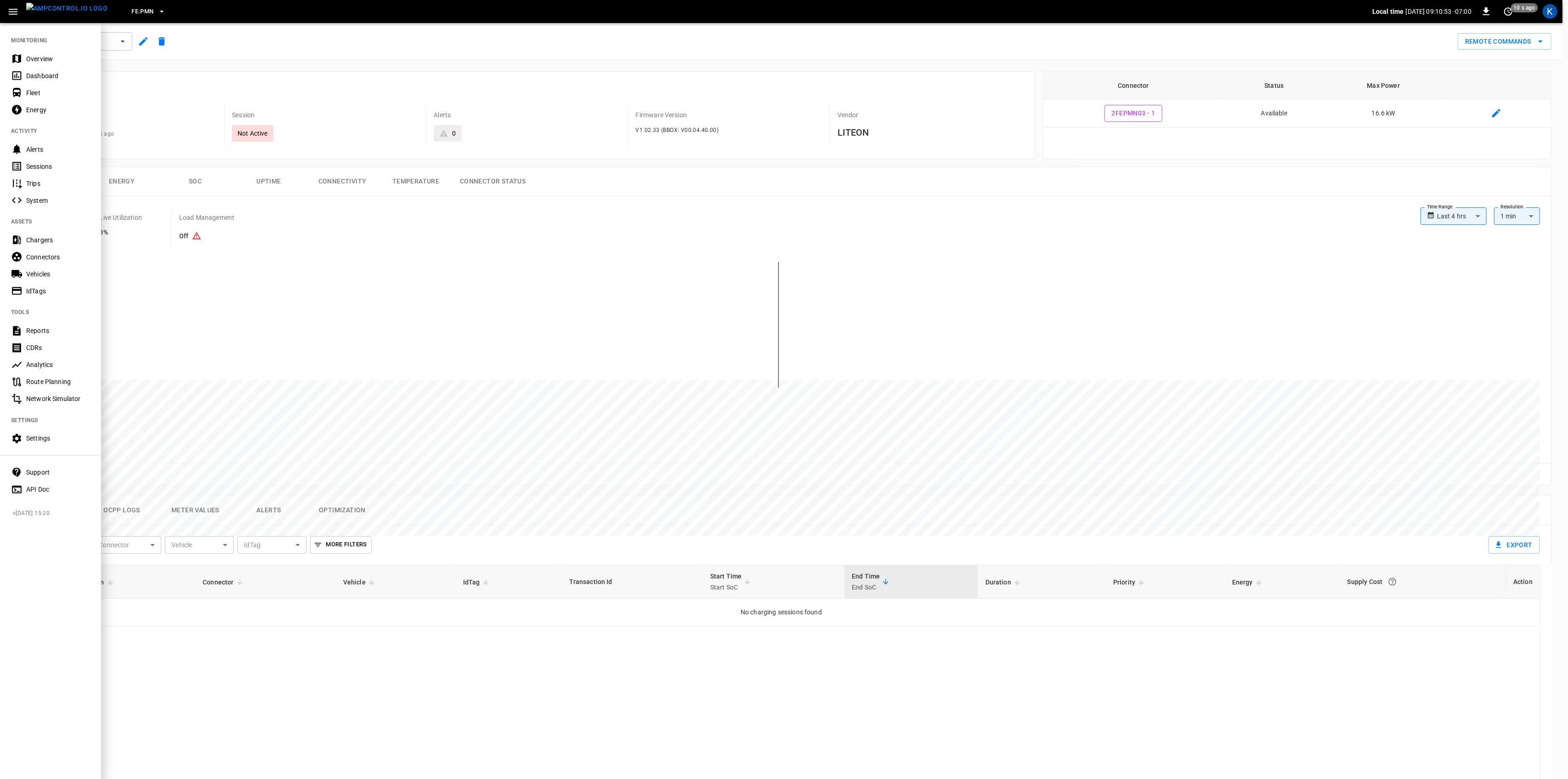
drag, startPoint x: 34, startPoint y: 57, endPoint x: 47, endPoint y: 32, distance: 28.2
click at [34, 57] on div "Overview" at bounding box center [58, 58] width 64 height 9
